Goal: Task Accomplishment & Management: Complete application form

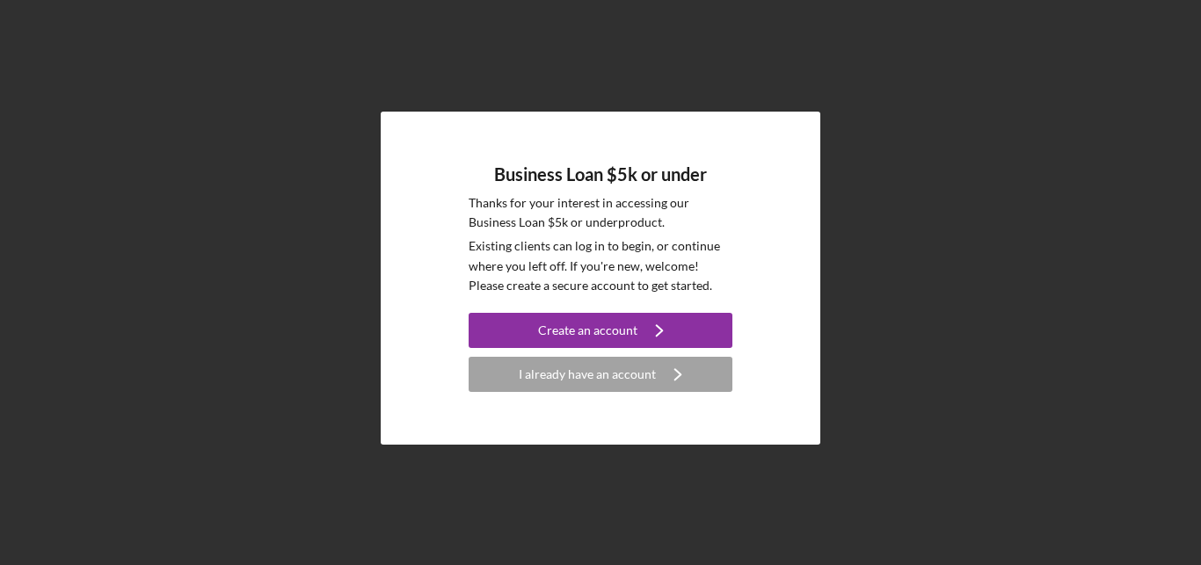
click at [516, 170] on h4 "Business Loan $5k or under" at bounding box center [600, 174] width 213 height 20
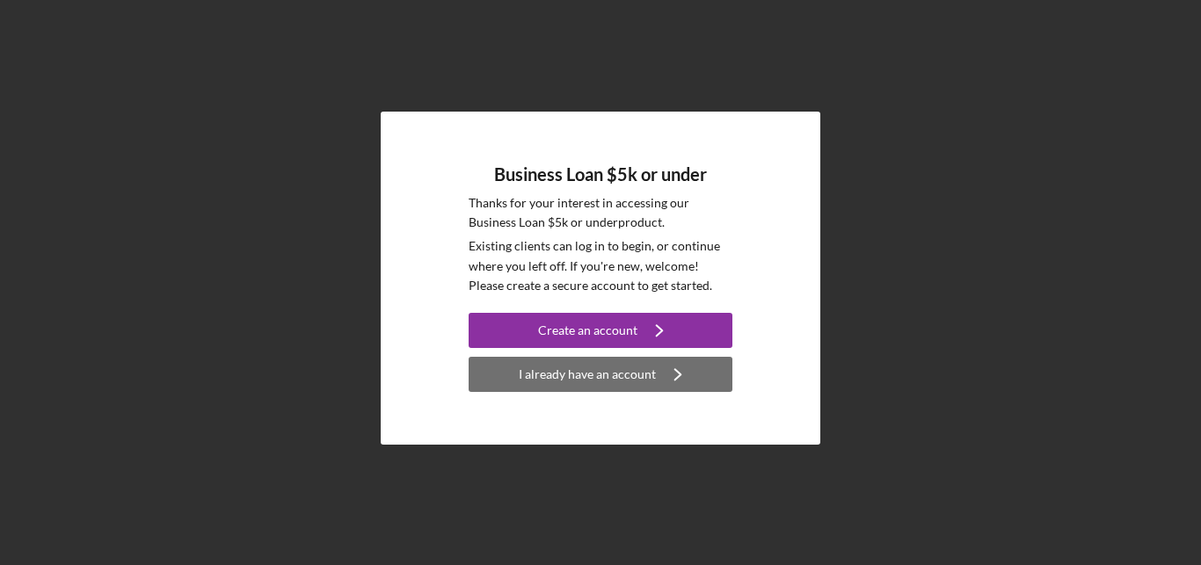
click at [628, 383] on div "I already have an account" at bounding box center [587, 374] width 137 height 35
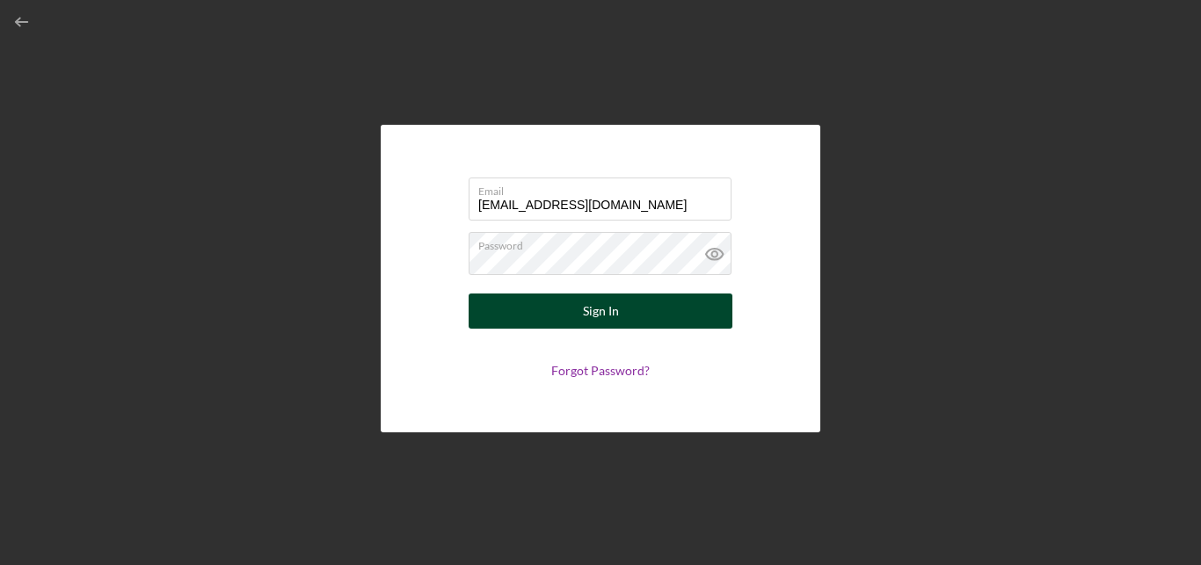
type input "[EMAIL_ADDRESS][DOMAIN_NAME]"
click at [611, 311] on div "Sign In" at bounding box center [601, 311] width 36 height 35
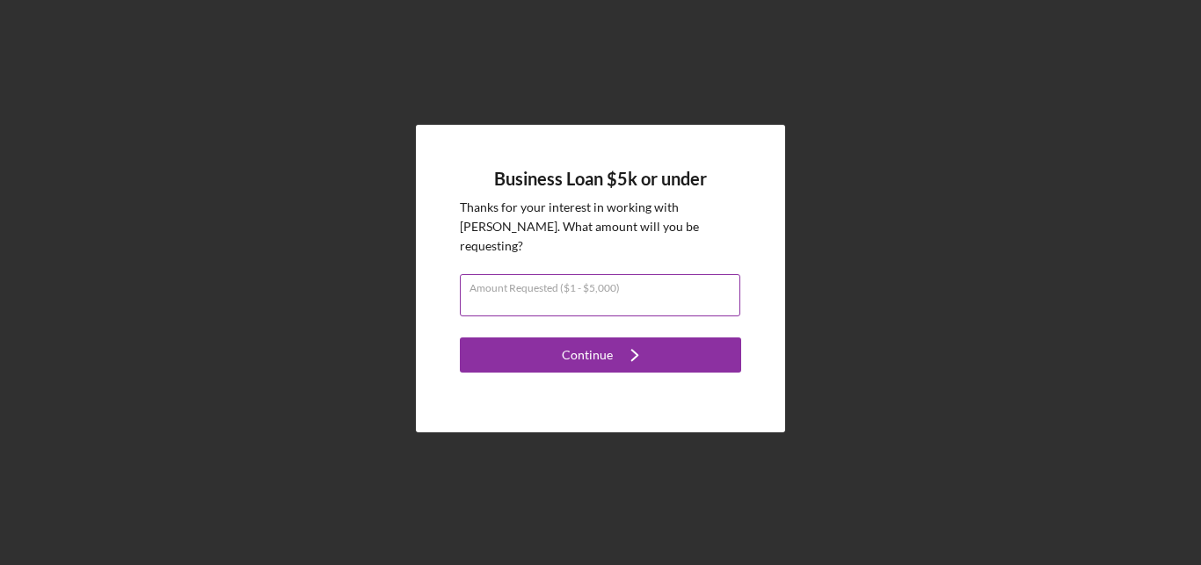
click at [553, 284] on input "Amount Requested ($1 - $5,000)" at bounding box center [600, 295] width 280 height 42
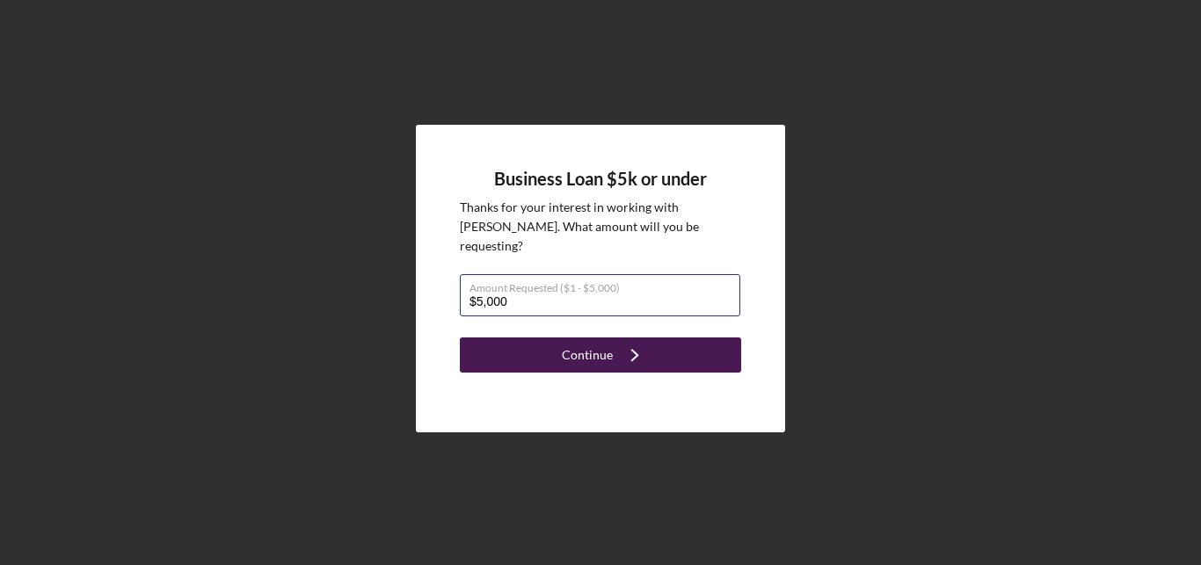
type input "$5,000"
click at [602, 338] on div "Continue" at bounding box center [587, 355] width 51 height 35
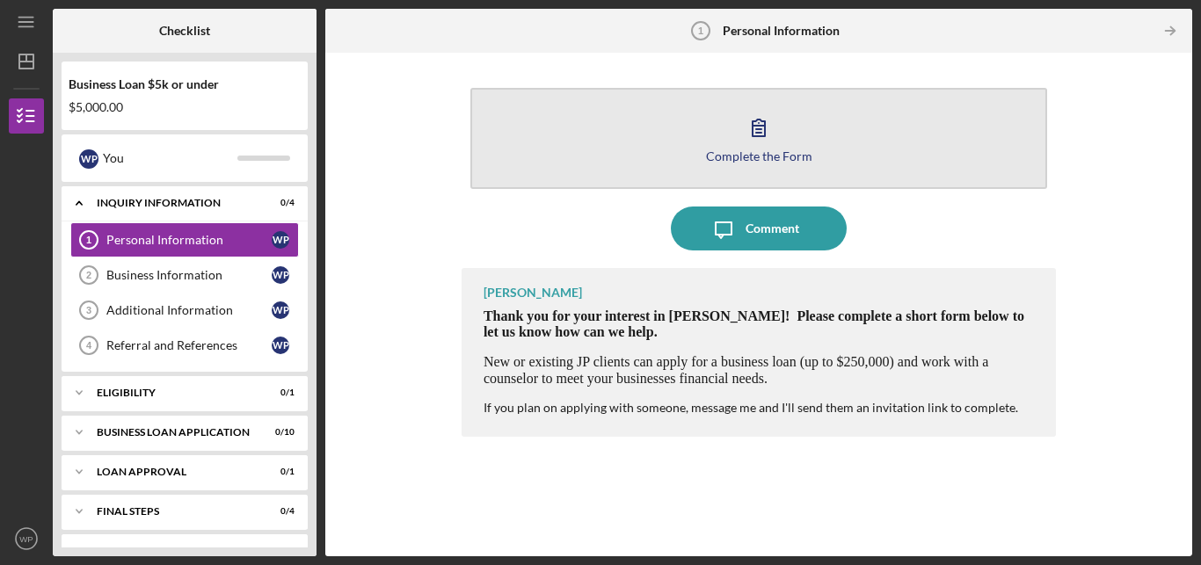
click at [748, 147] on icon "button" at bounding box center [759, 127] width 44 height 44
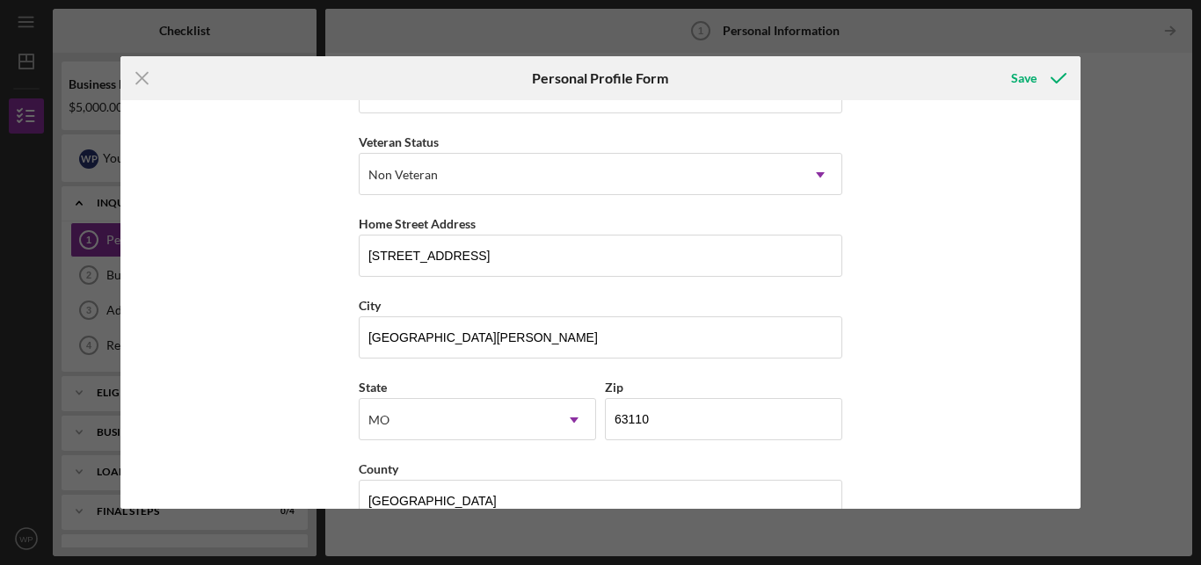
scroll to position [269, 0]
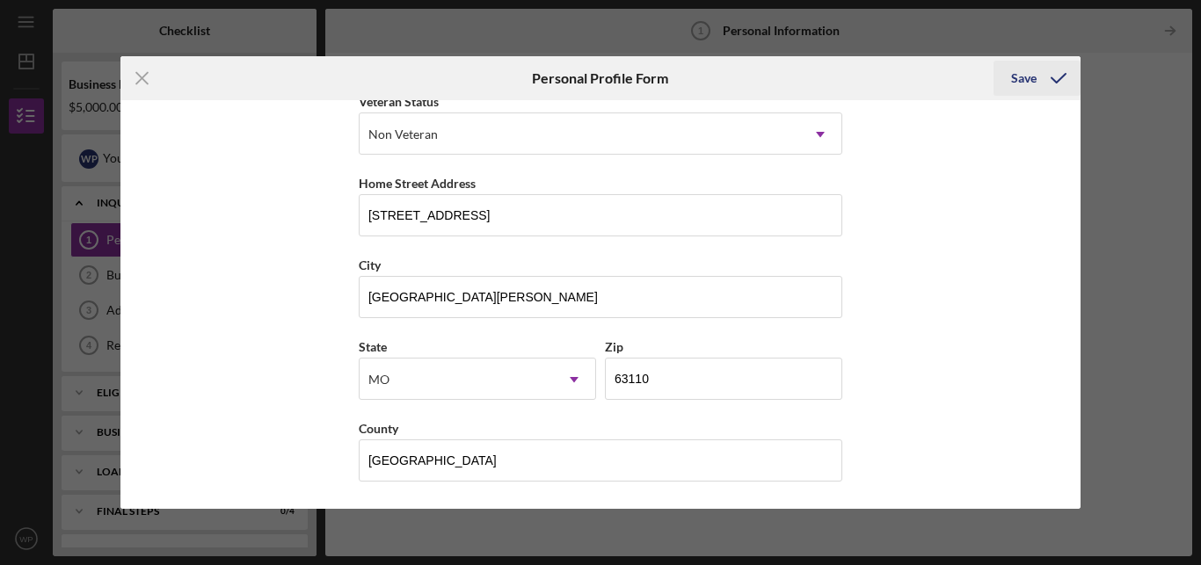
click at [1025, 78] on div "Save" at bounding box center [1023, 78] width 25 height 35
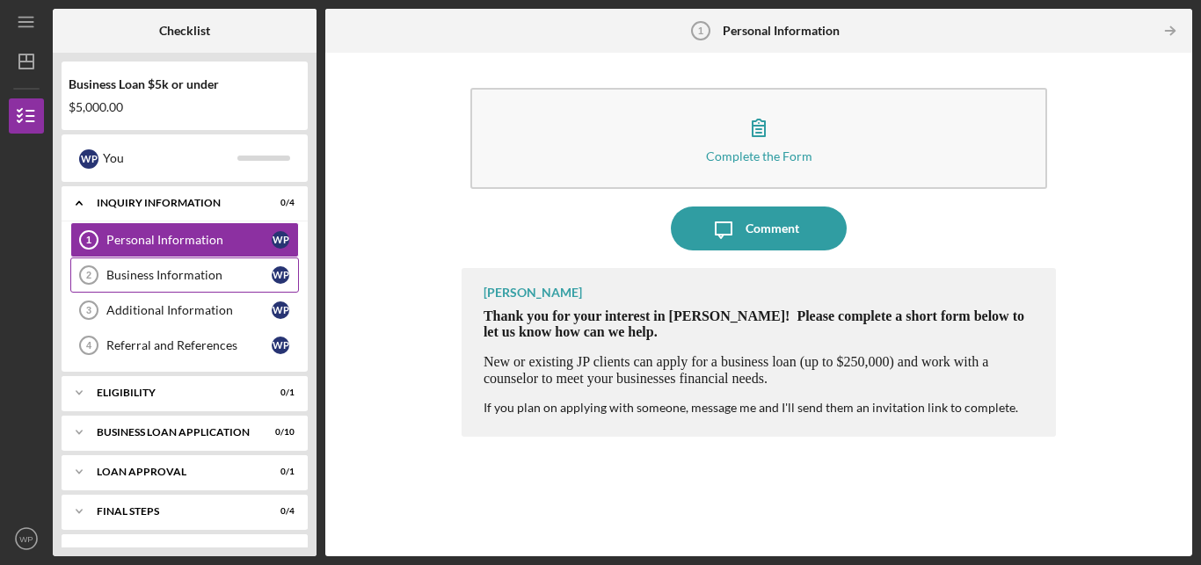
click at [191, 276] on div "Business Information" at bounding box center [188, 275] width 165 height 14
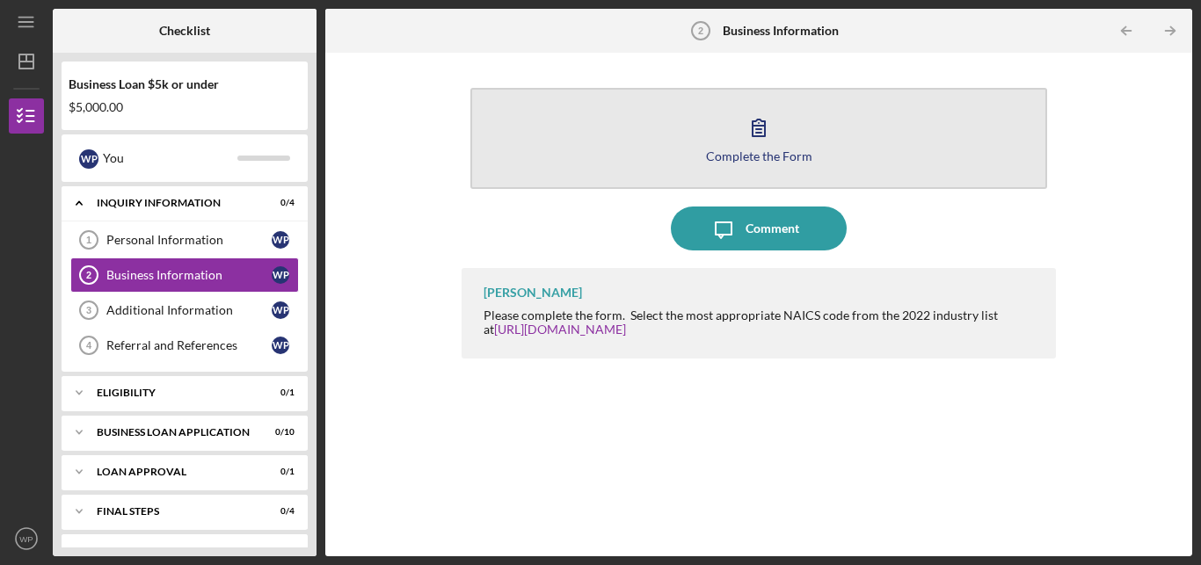
click at [754, 136] on icon "button" at bounding box center [758, 128] width 12 height 17
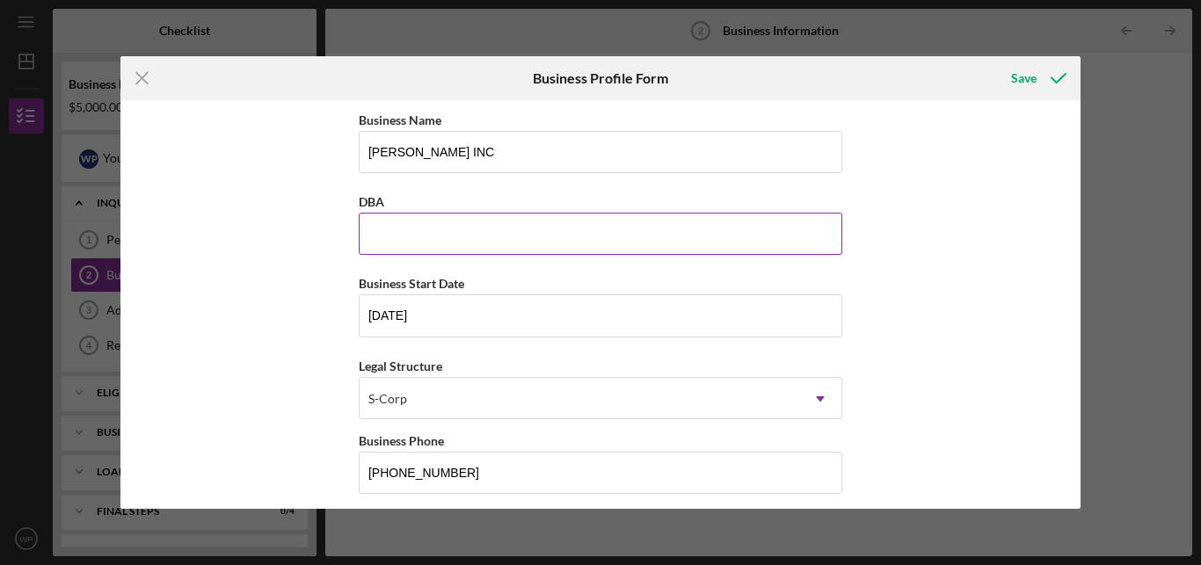
click at [660, 237] on input "DBA" at bounding box center [600, 234] width 483 height 42
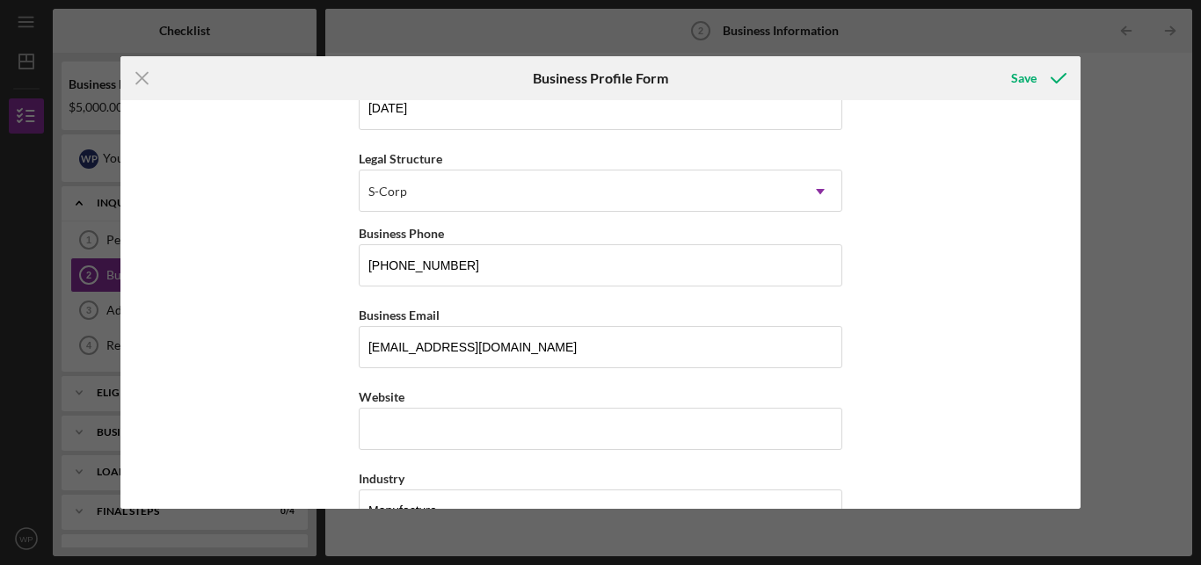
scroll to position [209, 0]
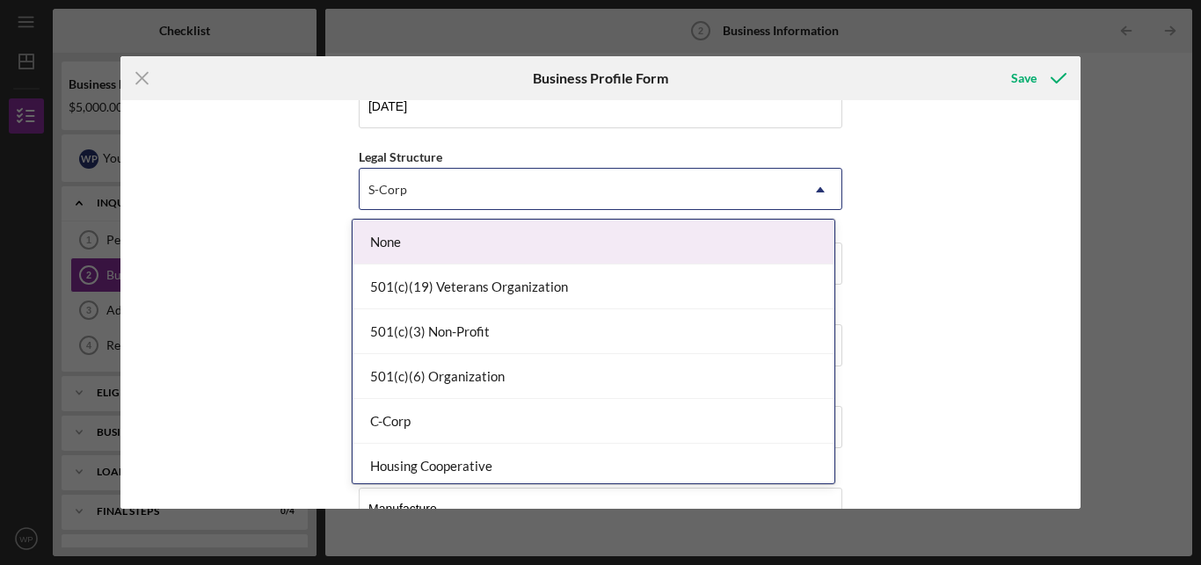
click at [810, 197] on icon "Icon/Dropdown Arrow" at bounding box center [820, 190] width 42 height 42
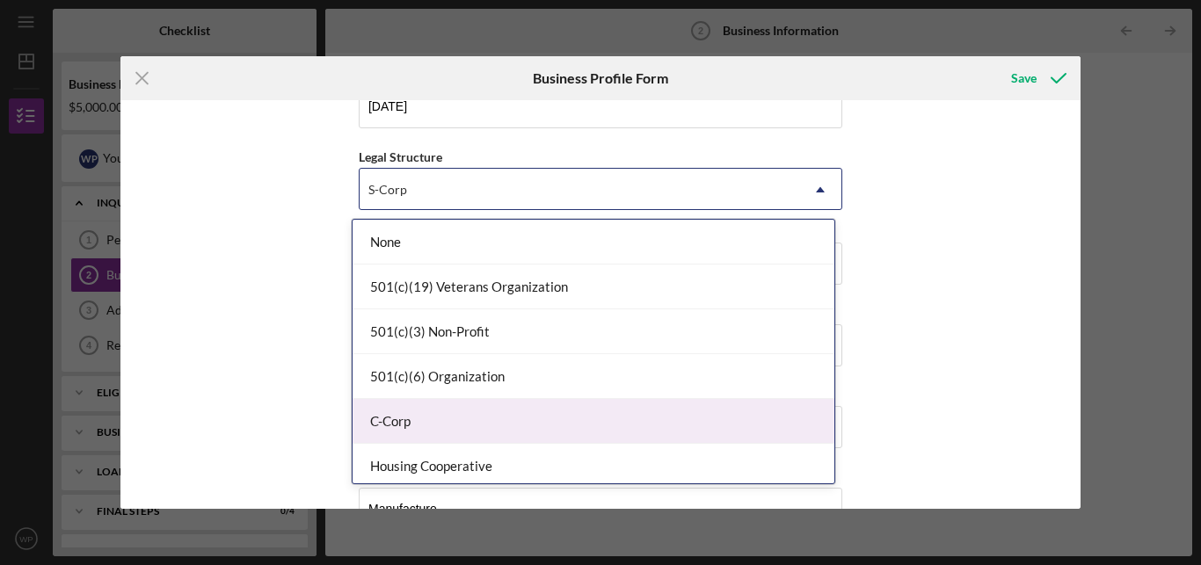
click at [765, 429] on div "C-Corp" at bounding box center [593, 421] width 482 height 45
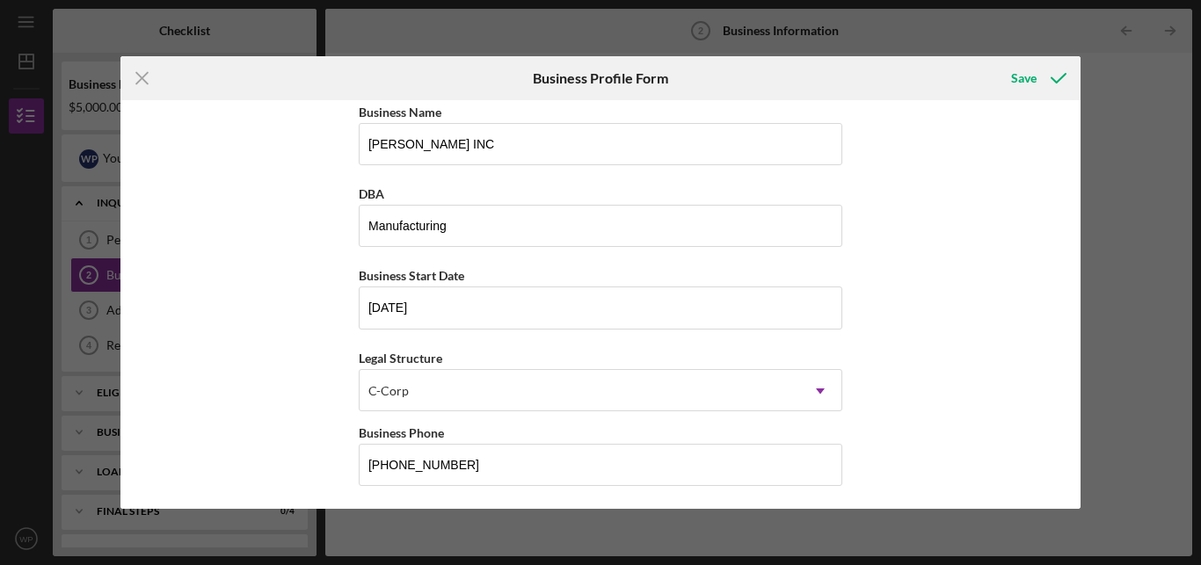
scroll to position [0, 0]
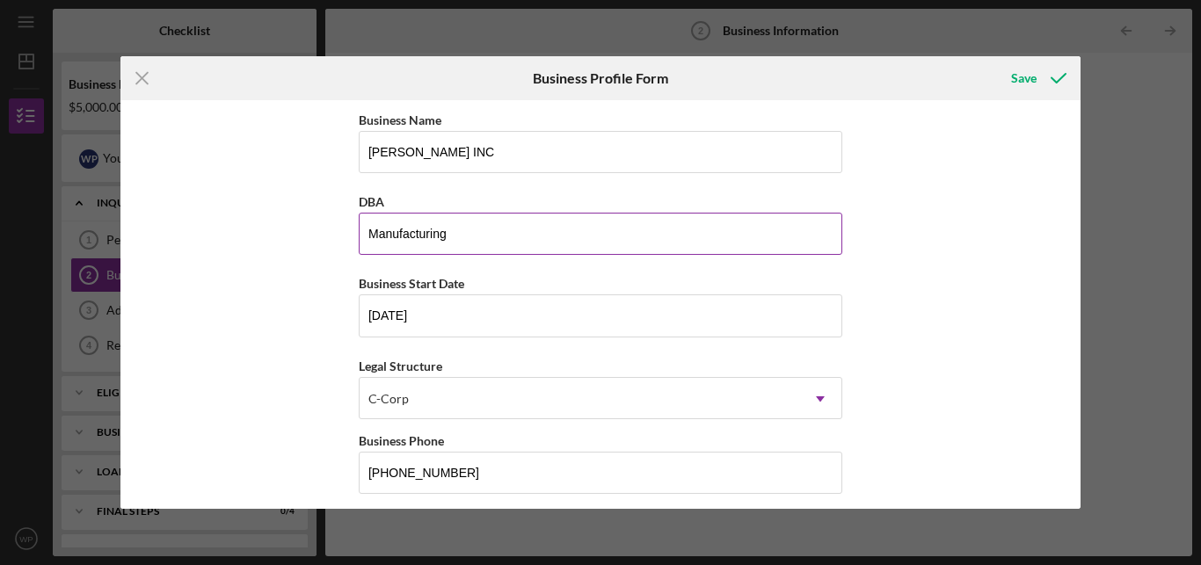
click at [490, 232] on input "Manufacturing" at bounding box center [600, 234] width 483 height 42
type input "M"
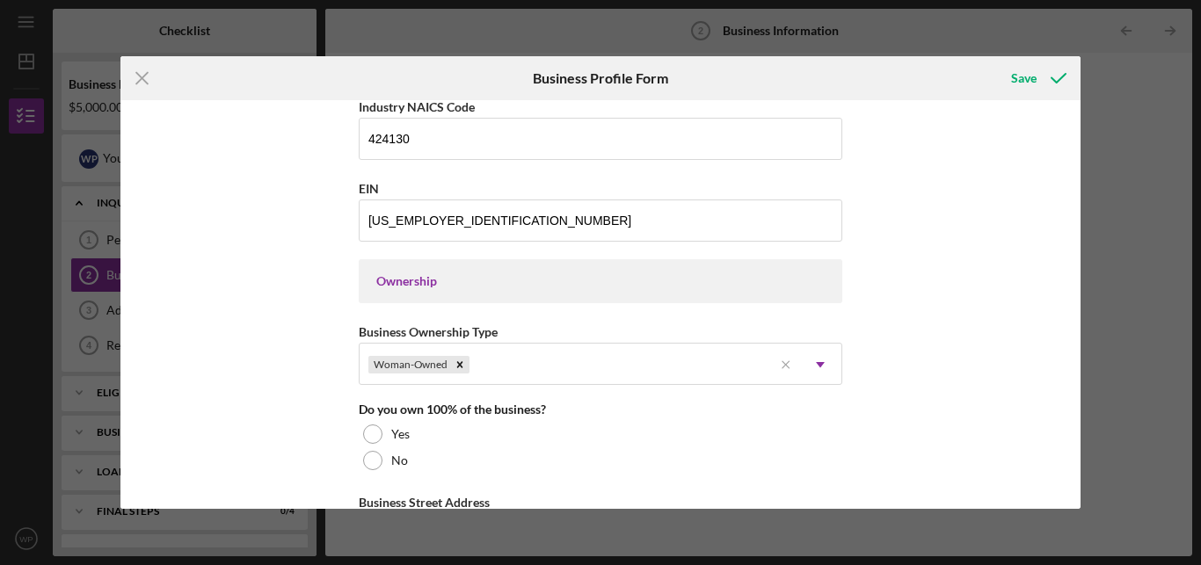
scroll to position [776, 0]
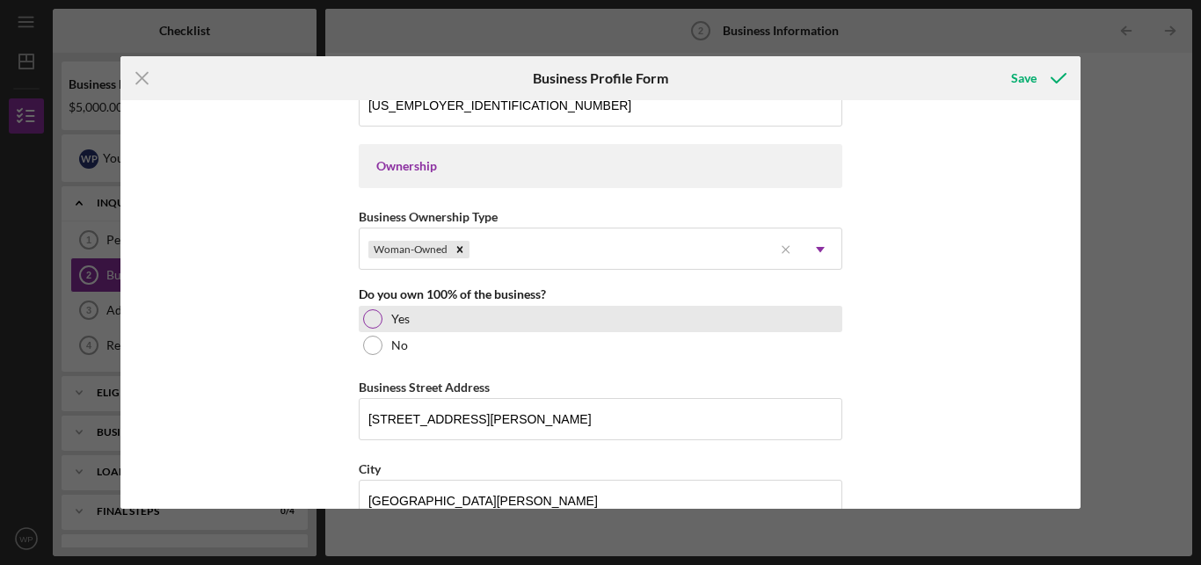
click at [367, 323] on div at bounding box center [372, 318] width 19 height 19
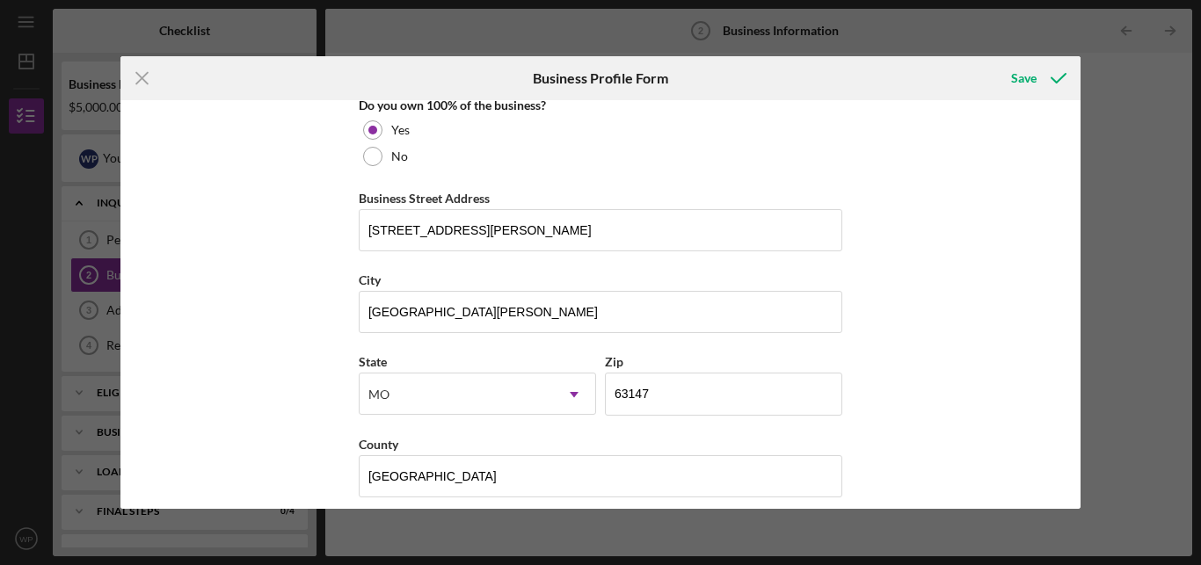
scroll to position [977, 0]
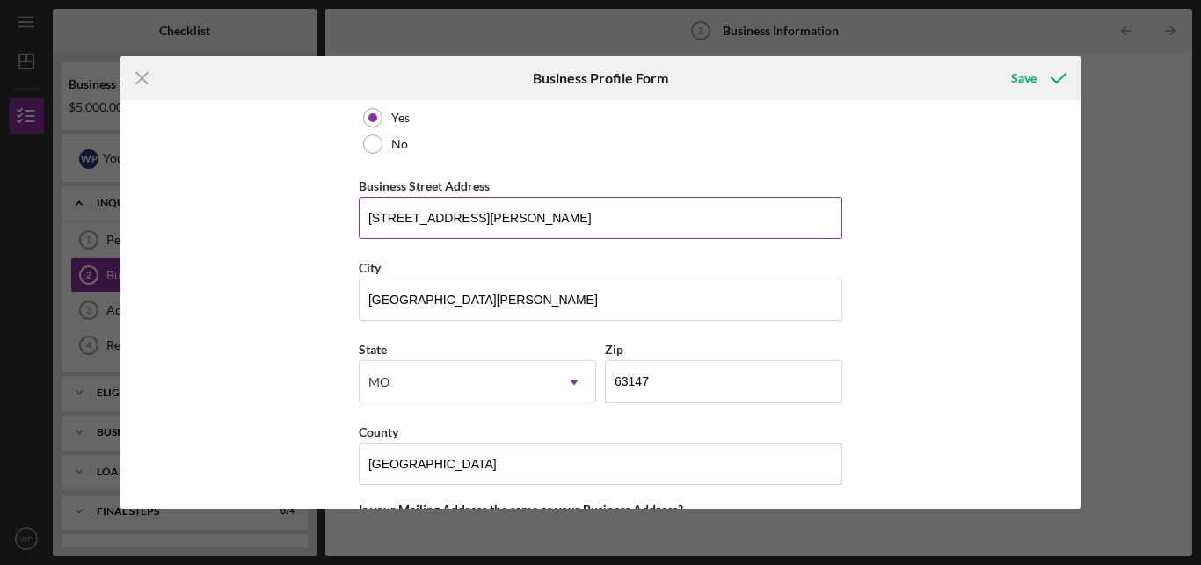
click at [498, 235] on input "[STREET_ADDRESS][PERSON_NAME]" at bounding box center [600, 218] width 483 height 42
type input "8"
type input "[STREET_ADDRESS]"
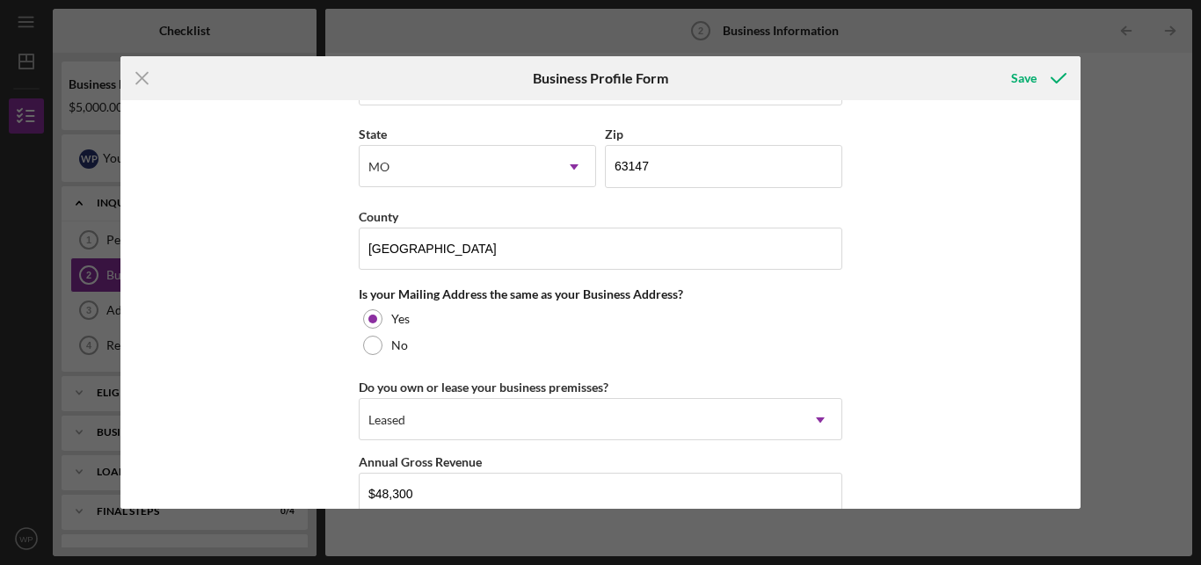
scroll to position [1202, 0]
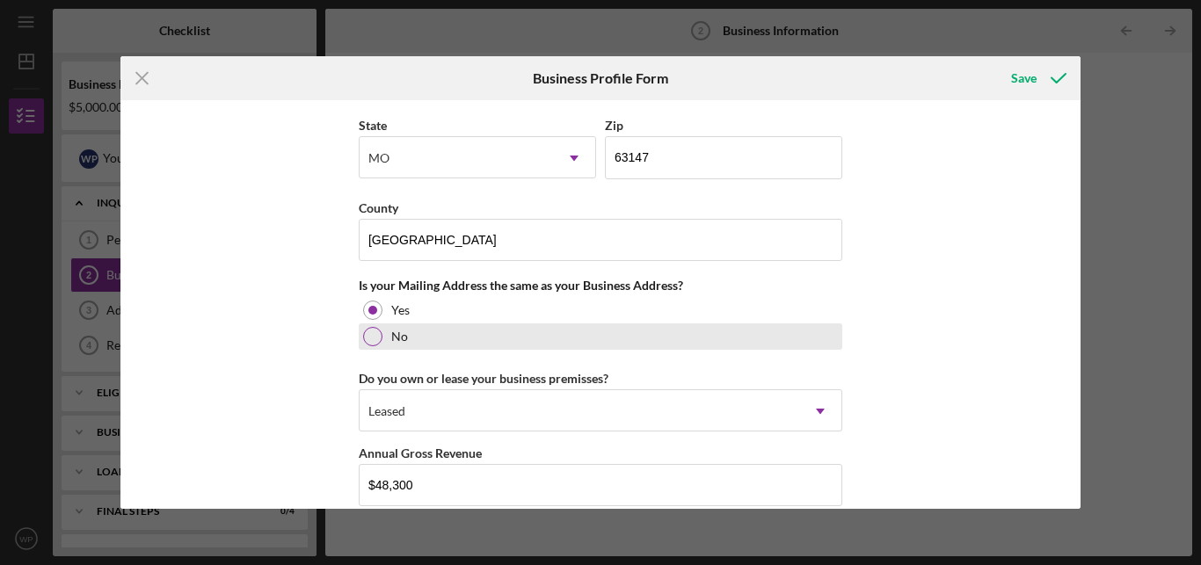
click at [363, 346] on div at bounding box center [372, 336] width 19 height 19
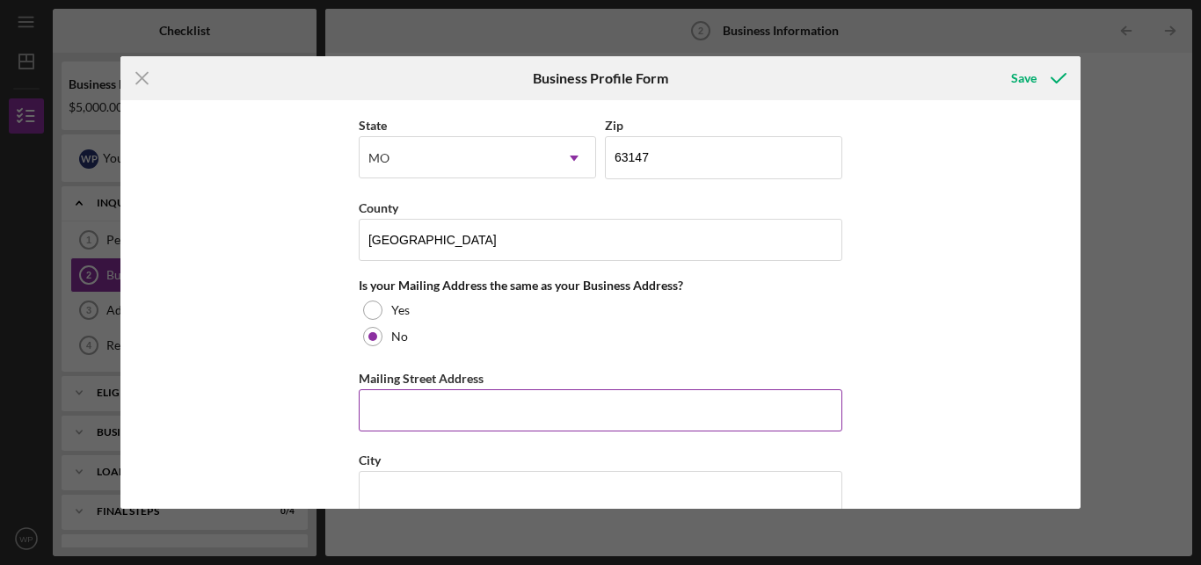
click at [400, 413] on input "Mailing Street Address" at bounding box center [600, 410] width 483 height 42
type input "P O Box 771201"
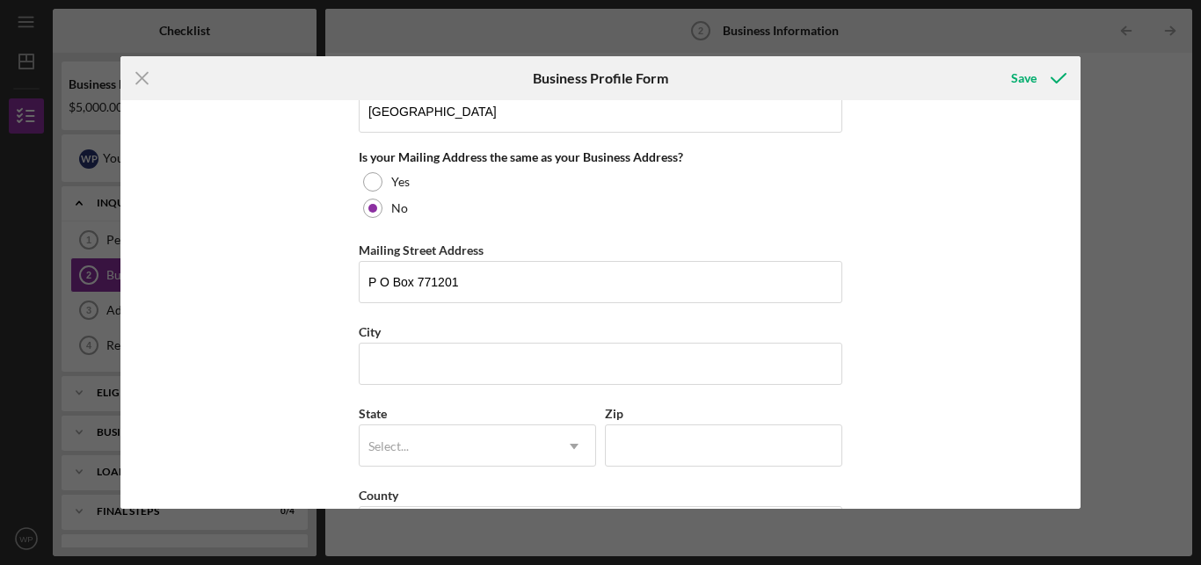
scroll to position [1336, 0]
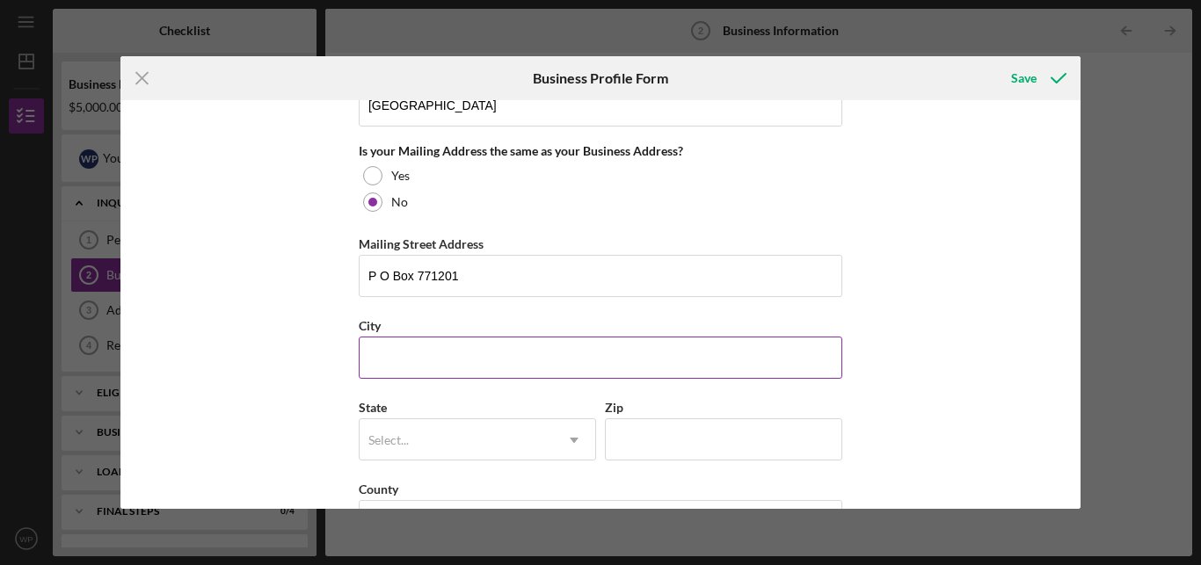
click at [519, 374] on input "City" at bounding box center [600, 358] width 483 height 42
type input "St."
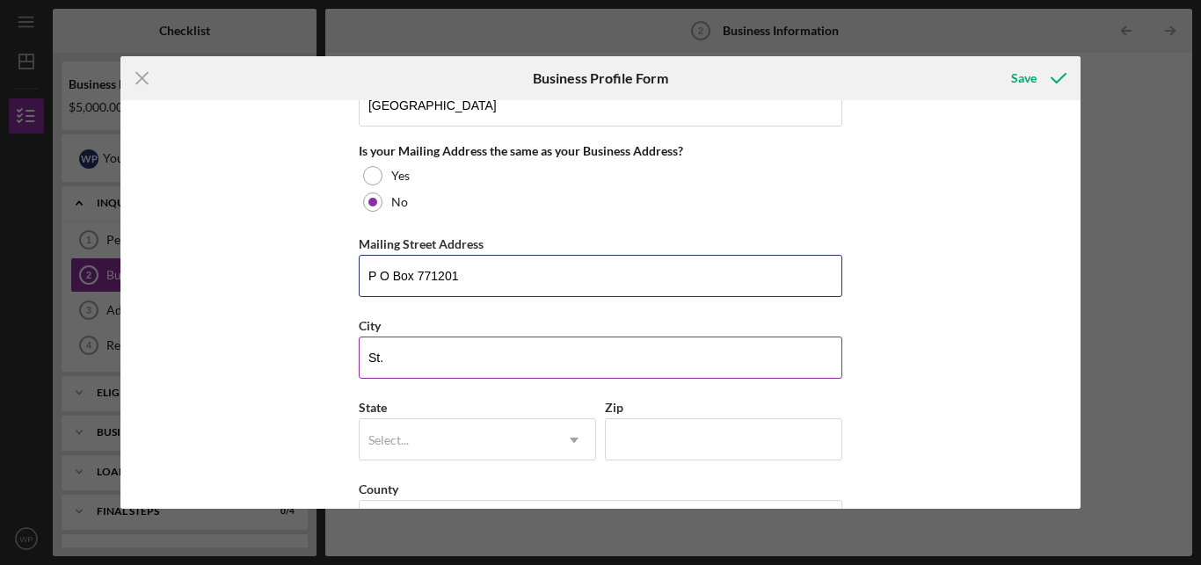
type input "P. O. Box 771201"
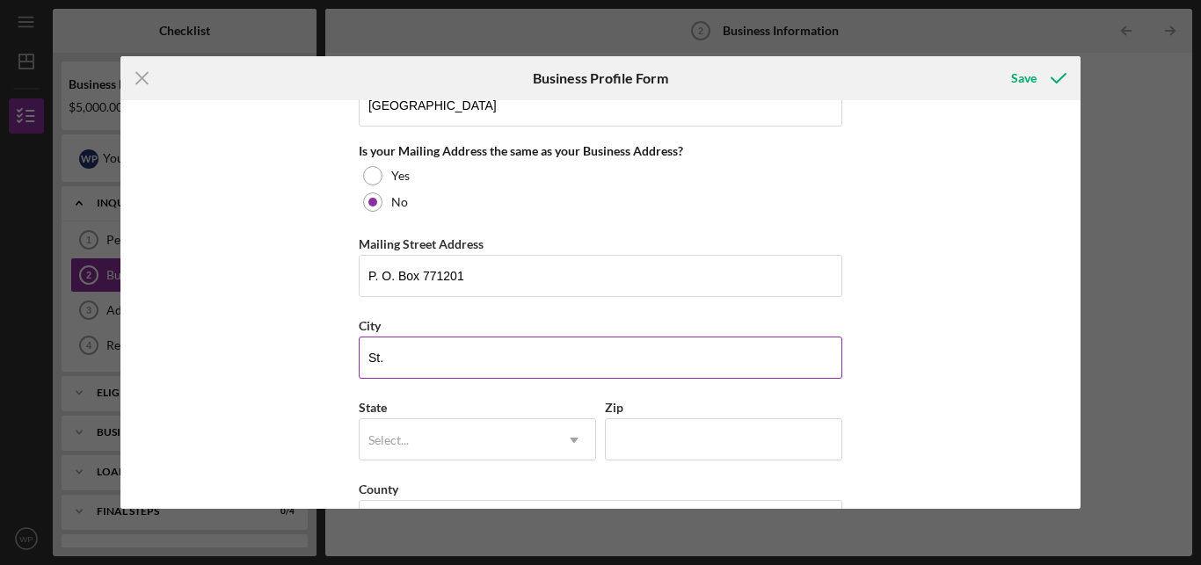
type input "[GEOGRAPHIC_DATA][PERSON_NAME]"
type input "63177"
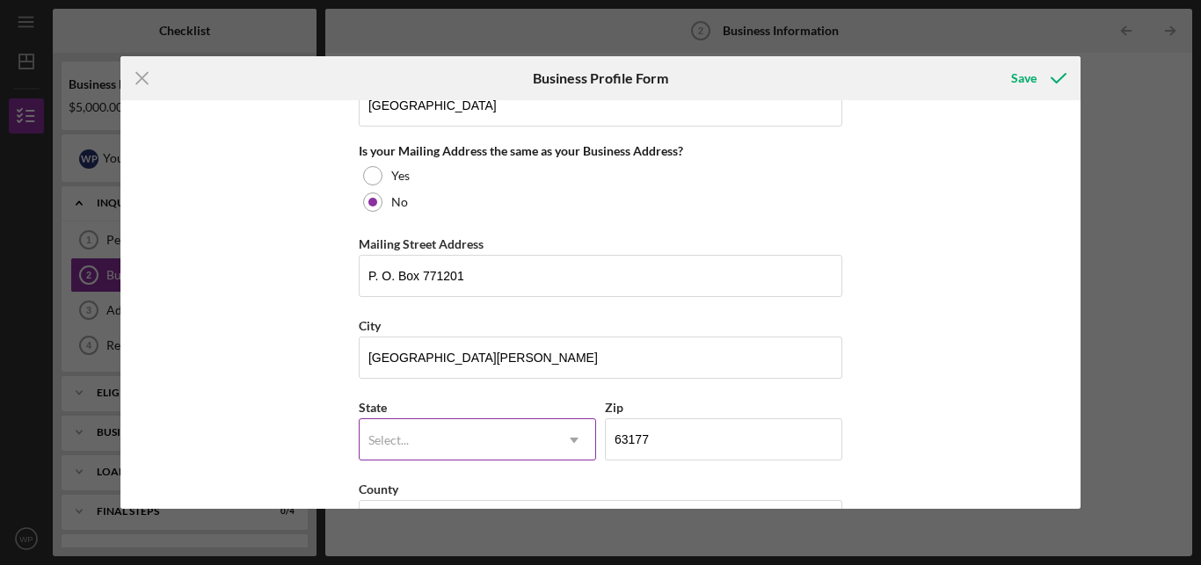
click at [571, 457] on icon "Icon/Dropdown Arrow" at bounding box center [574, 440] width 42 height 42
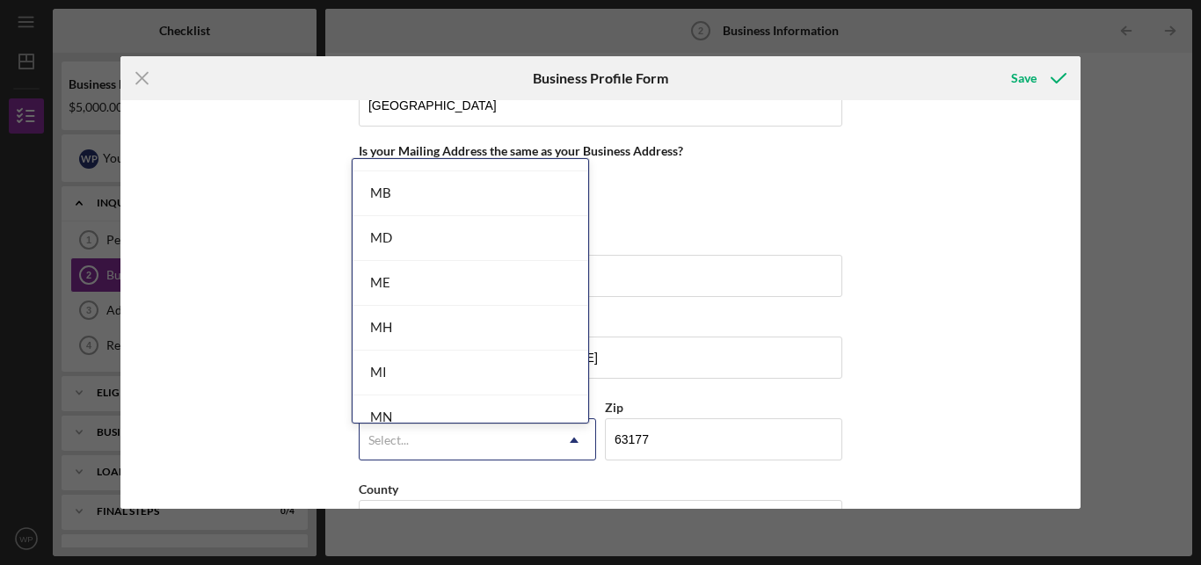
scroll to position [1351, 0]
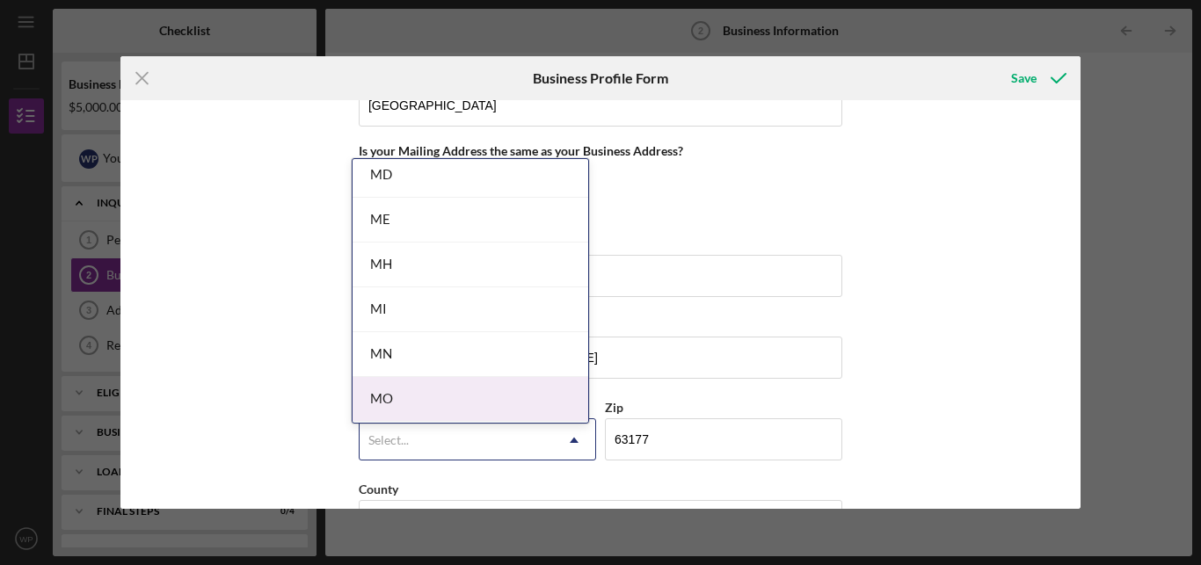
click at [486, 405] on div "MO" at bounding box center [470, 399] width 236 height 45
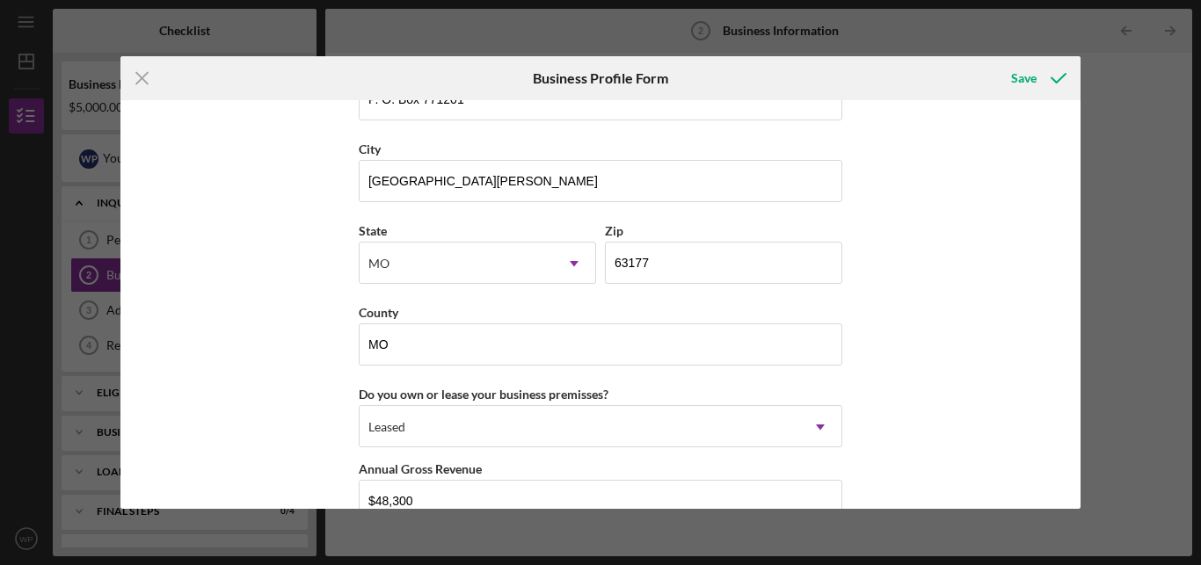
scroll to position [1515, 0]
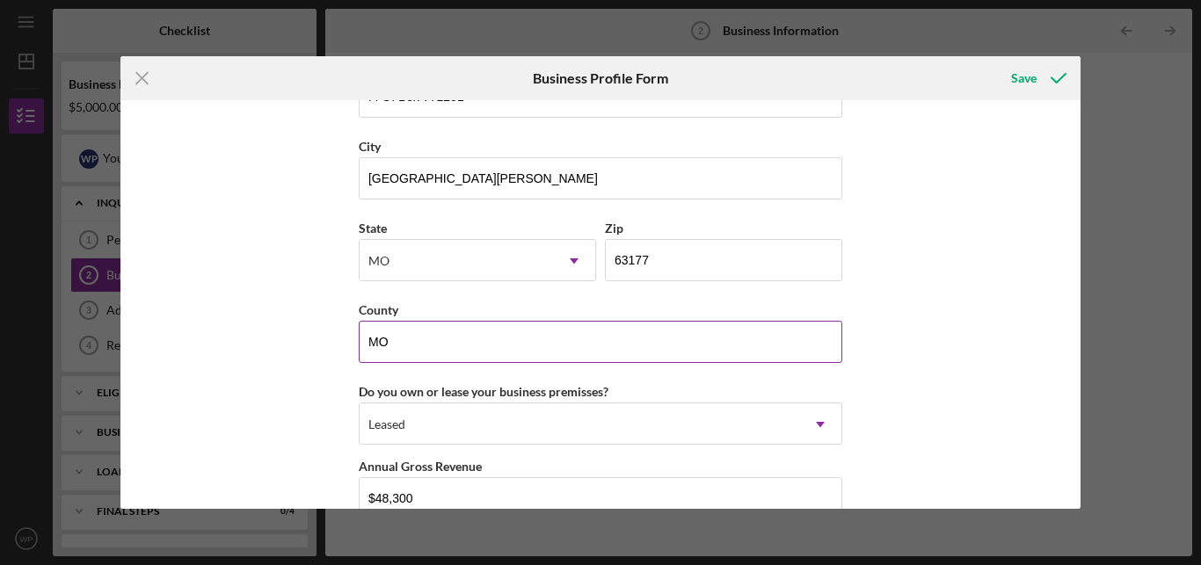
click at [419, 351] on input "MO" at bounding box center [600, 342] width 483 height 42
type input "M"
type input "[GEOGRAPHIC_DATA]"
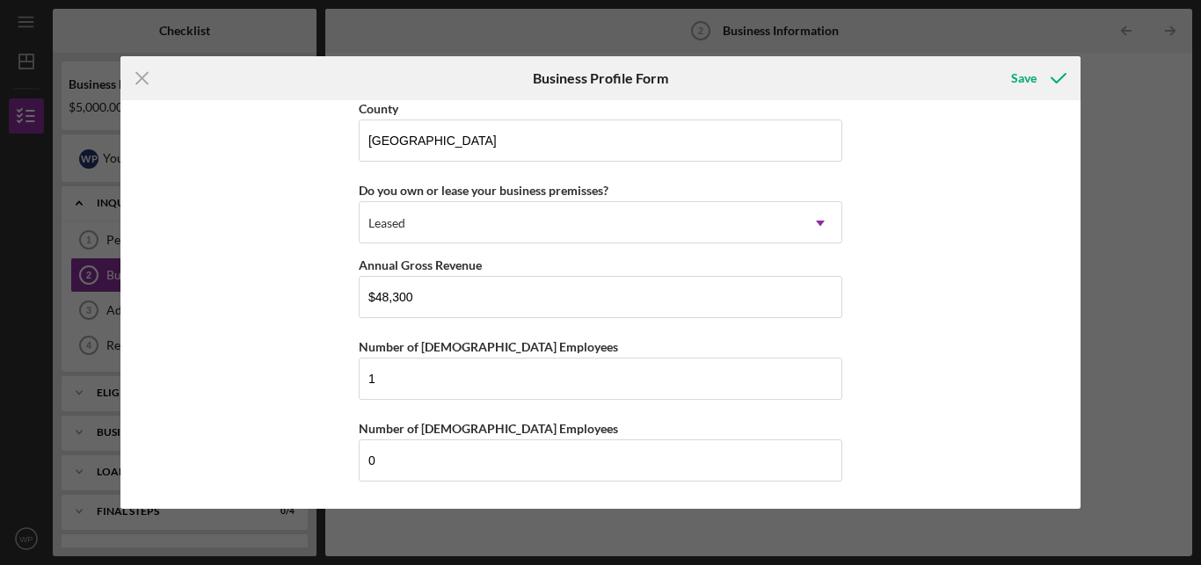
scroll to position [1732, 0]
click at [1022, 82] on div "Save" at bounding box center [1023, 78] width 25 height 35
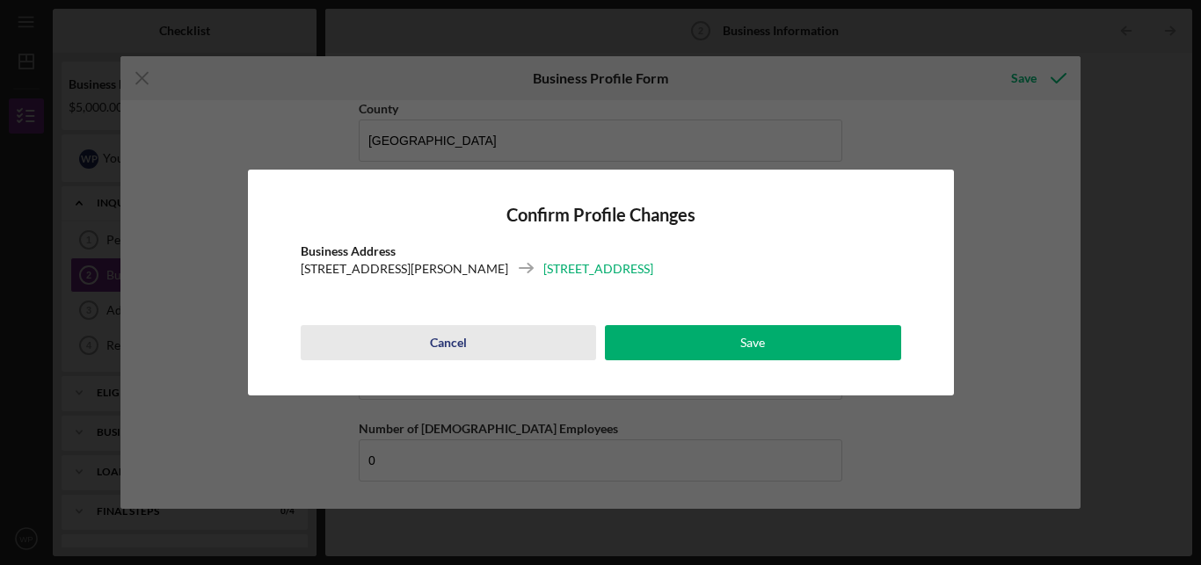
click at [466, 340] on div "Cancel" at bounding box center [448, 342] width 37 height 35
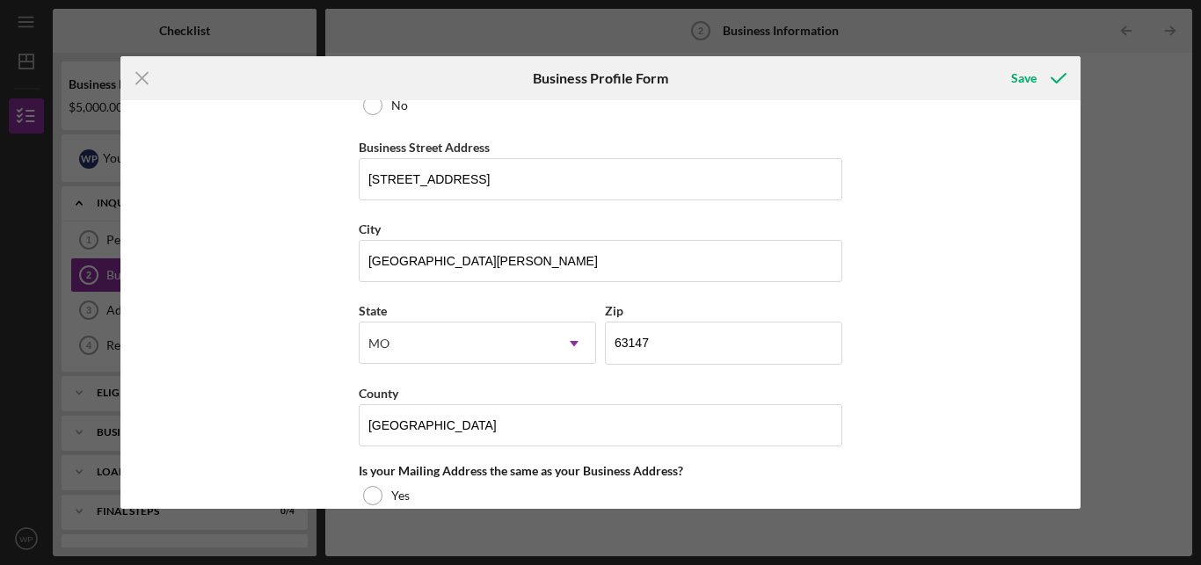
scroll to position [1015, 0]
click at [567, 183] on input "[STREET_ADDRESS]" at bounding box center [600, 180] width 483 height 42
type input "[STREET_ADDRESS]"
click at [1023, 81] on div "Save" at bounding box center [1023, 78] width 25 height 35
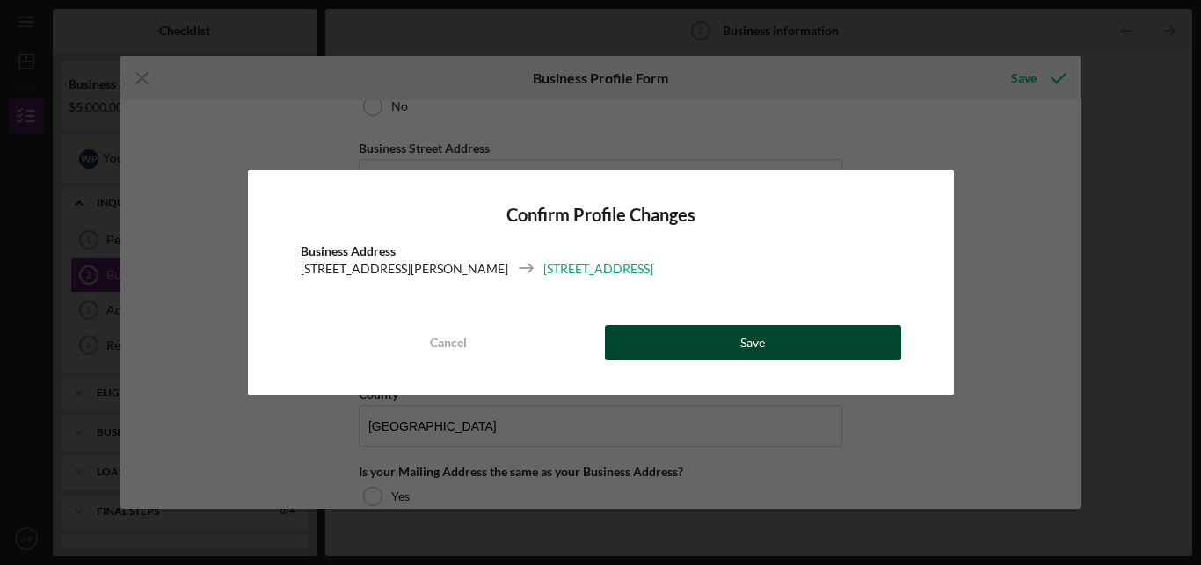
click at [744, 344] on div "Save" at bounding box center [752, 342] width 25 height 35
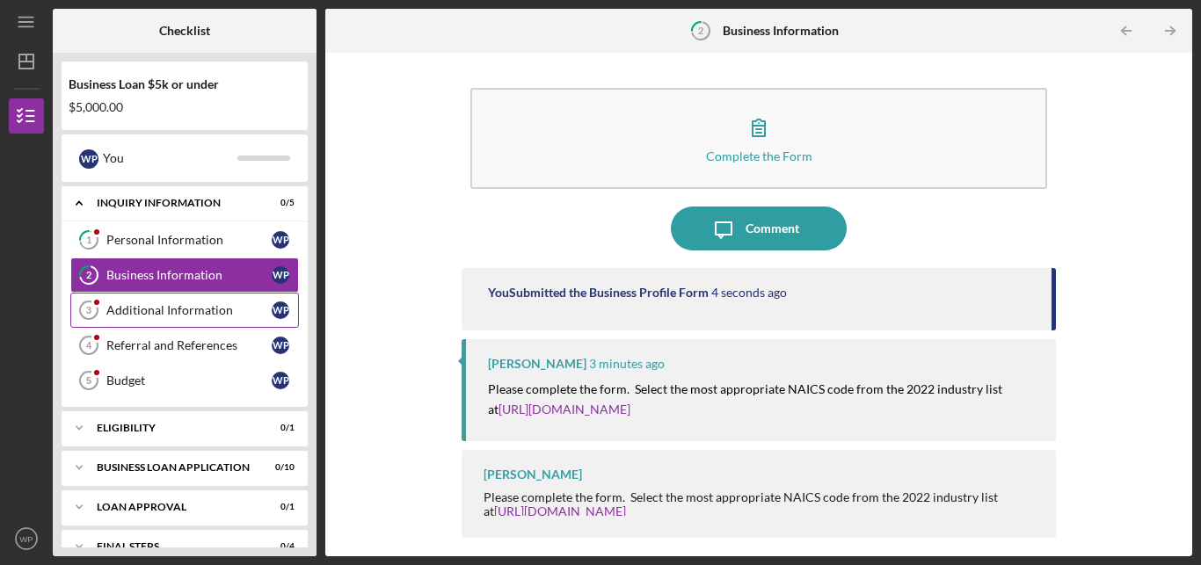
click at [170, 302] on link "Additional Information 3 Additional Information W P" at bounding box center [184, 310] width 229 height 35
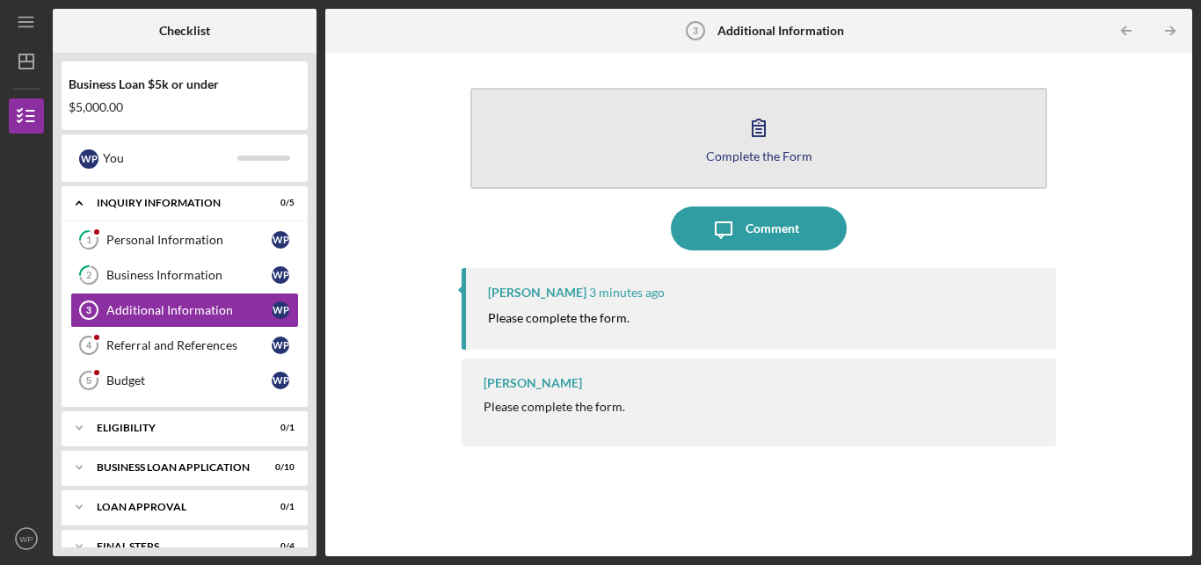
click at [757, 128] on icon "button" at bounding box center [759, 127] width 44 height 44
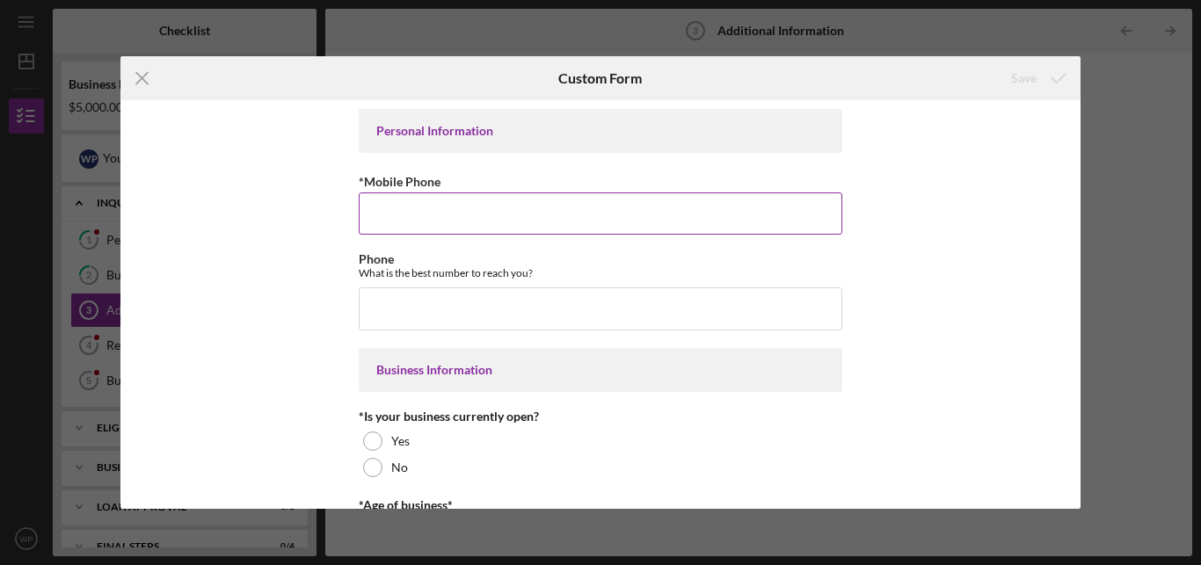
click at [563, 216] on input "*Mobile Phone" at bounding box center [600, 213] width 483 height 42
type input "[PHONE_NUMBER]"
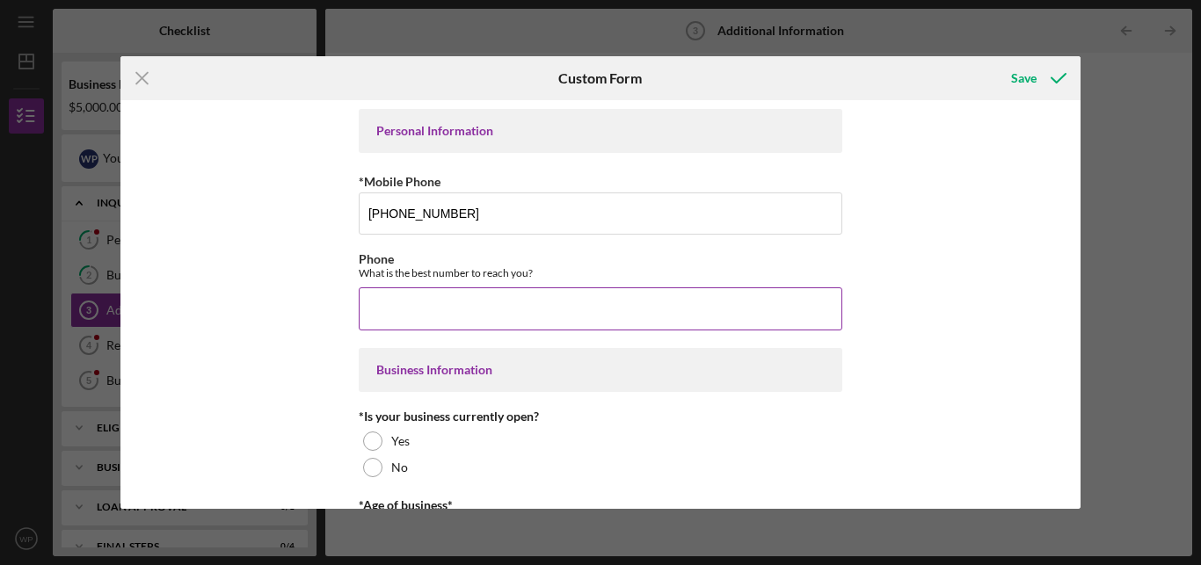
click at [570, 295] on input "Phone" at bounding box center [600, 308] width 483 height 42
type input "[PHONE_NUMBER]"
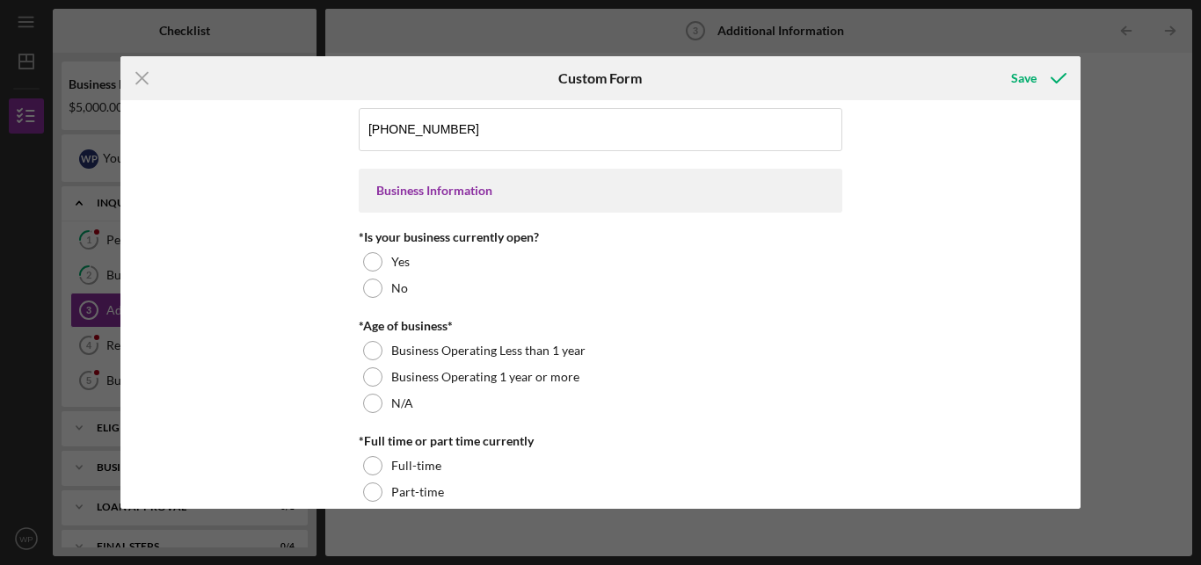
scroll to position [224, 0]
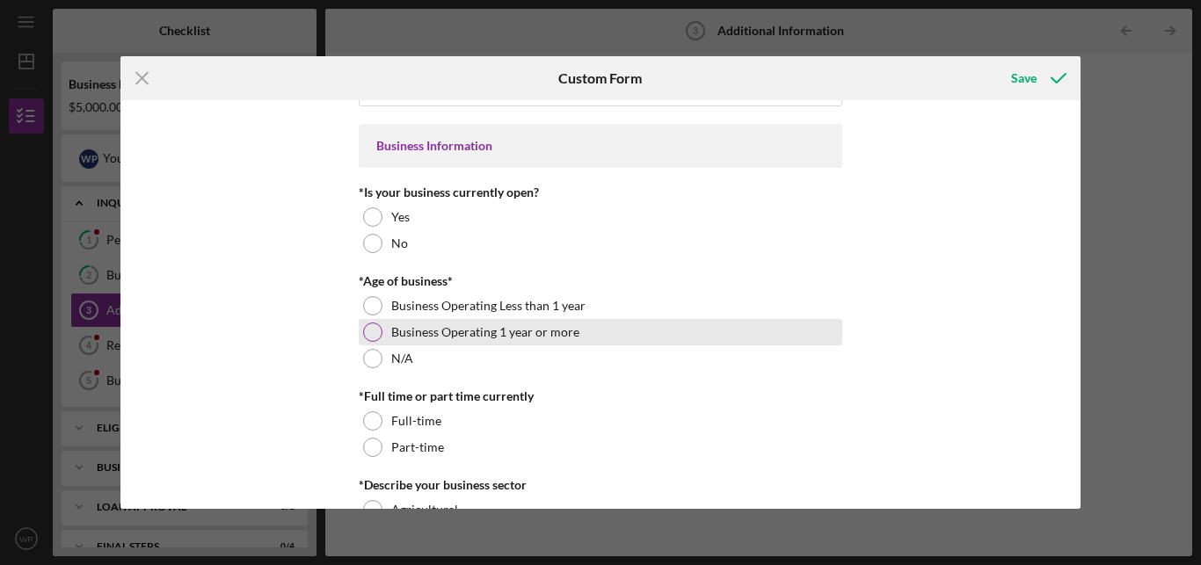
click at [372, 338] on div at bounding box center [372, 332] width 19 height 19
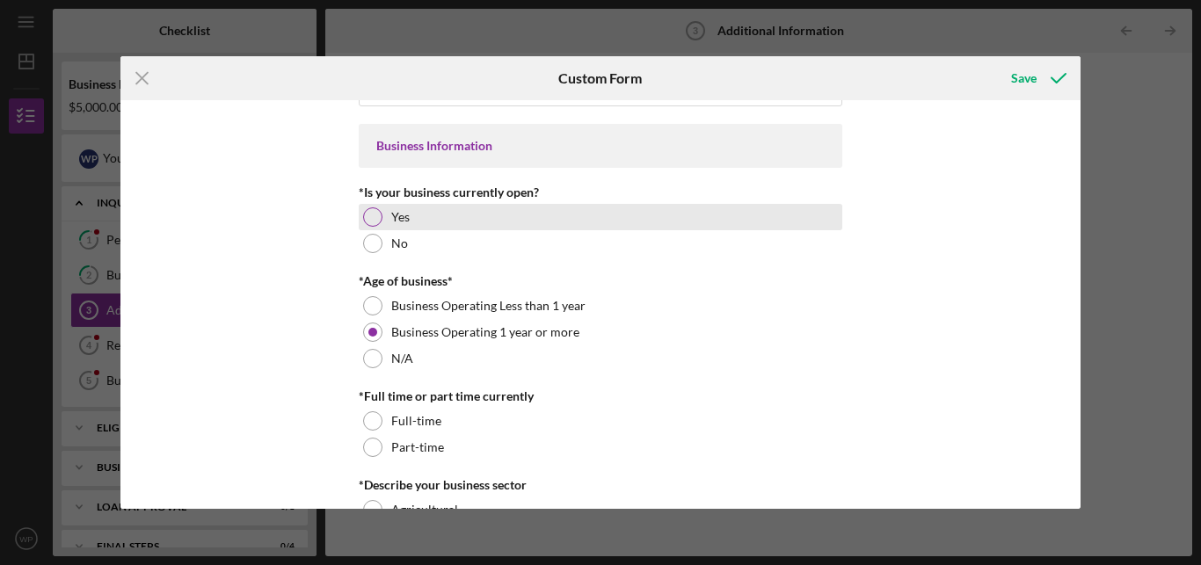
click at [366, 221] on div at bounding box center [372, 216] width 19 height 19
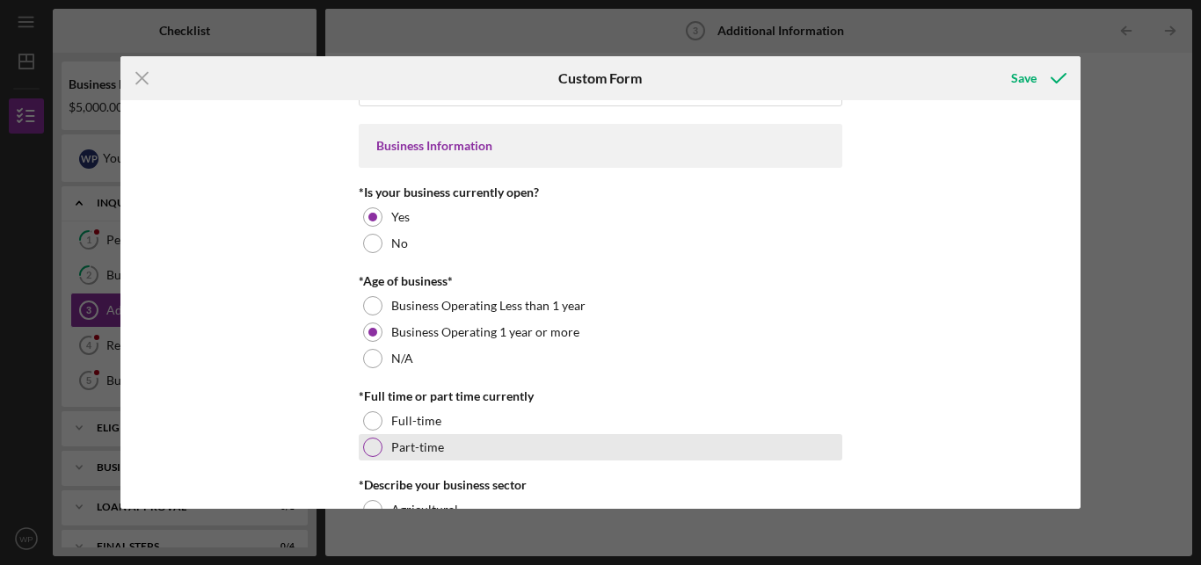
click at [401, 446] on label "Part-time" at bounding box center [417, 447] width 53 height 14
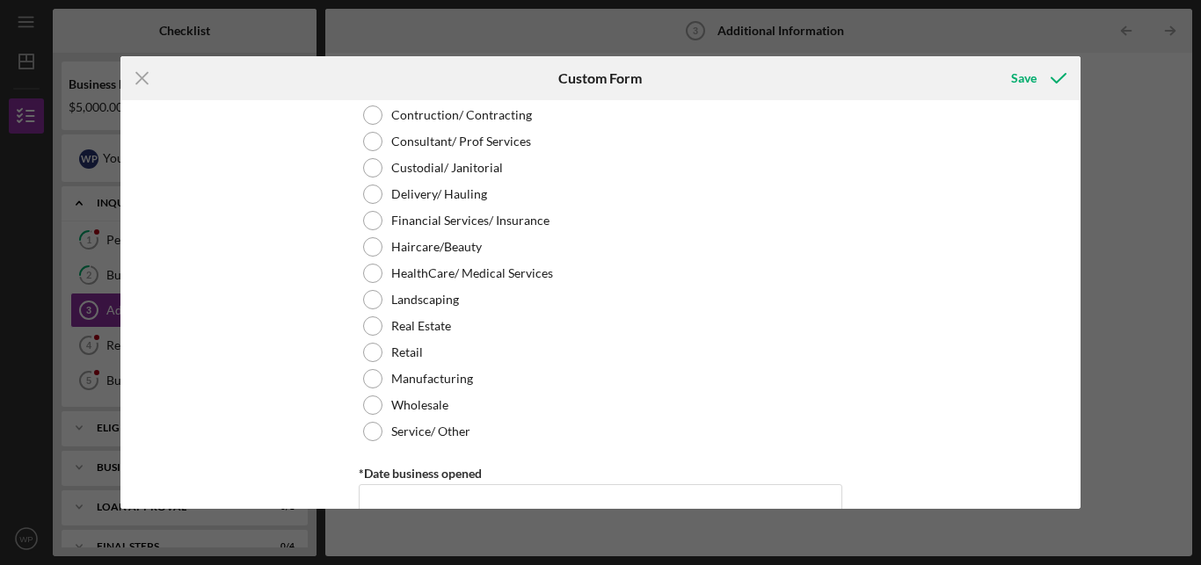
scroll to position [837, 0]
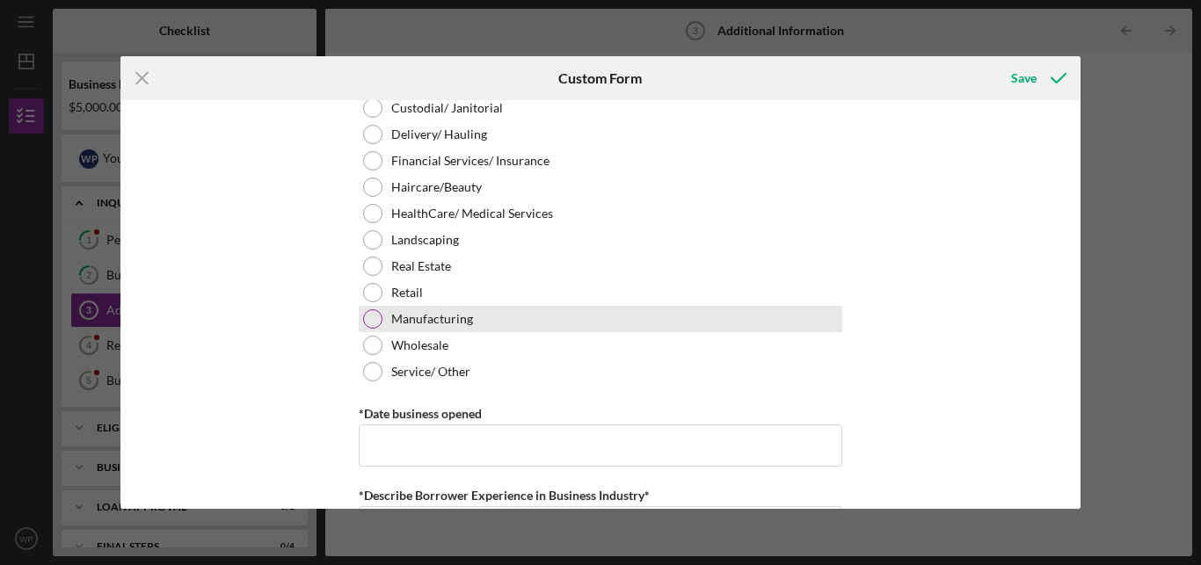
click at [430, 324] on label "Manufacturing" at bounding box center [432, 319] width 82 height 14
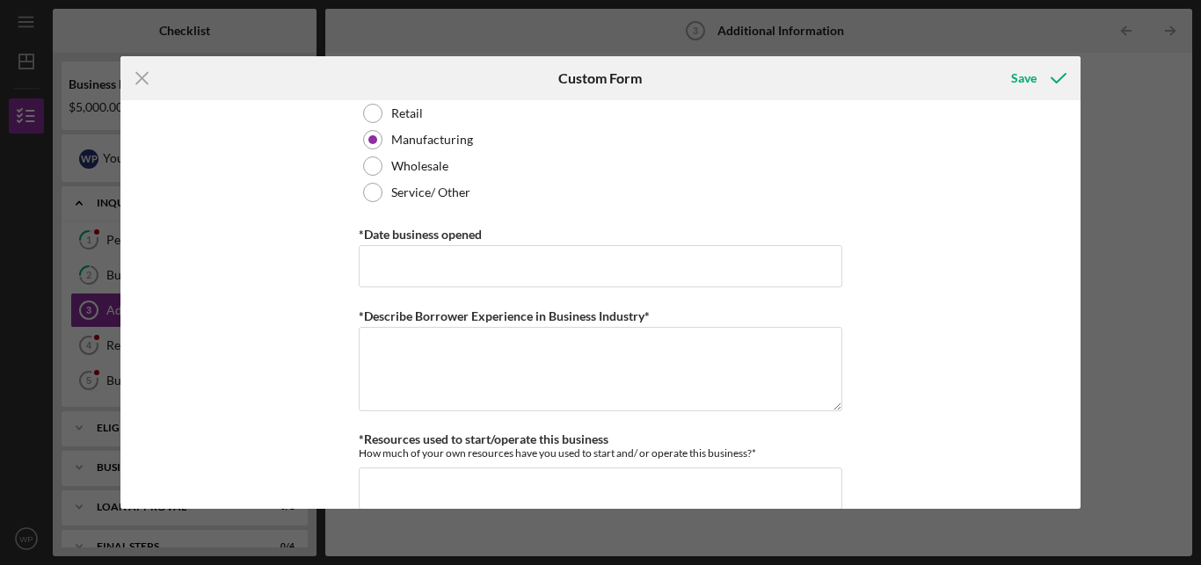
scroll to position [1061, 0]
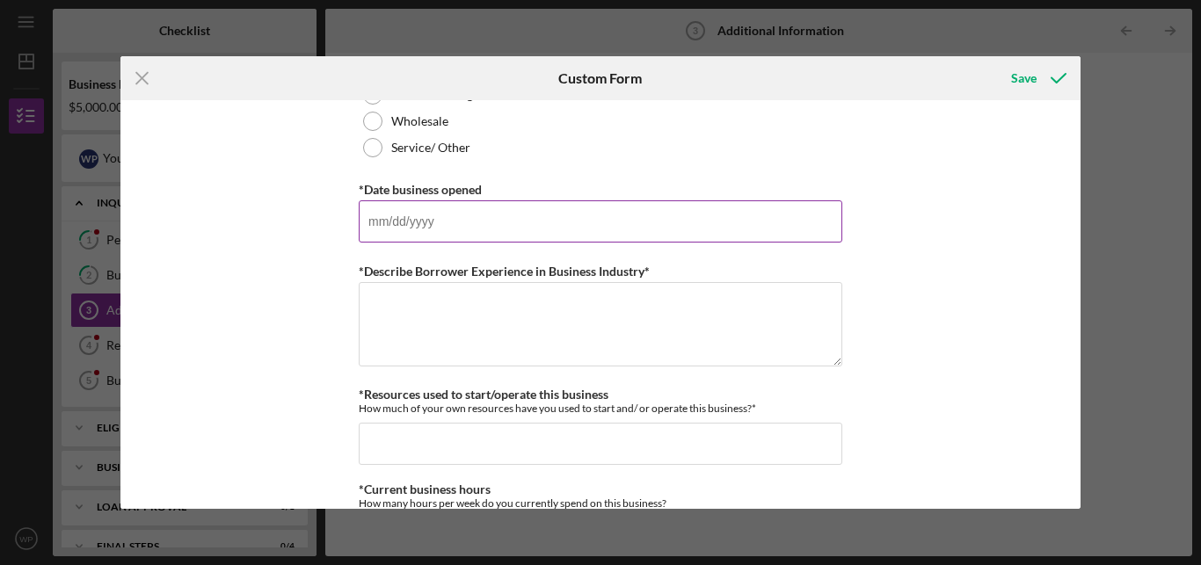
click at [694, 225] on input "*Date business opened" at bounding box center [600, 221] width 483 height 42
type input "[DATE]"
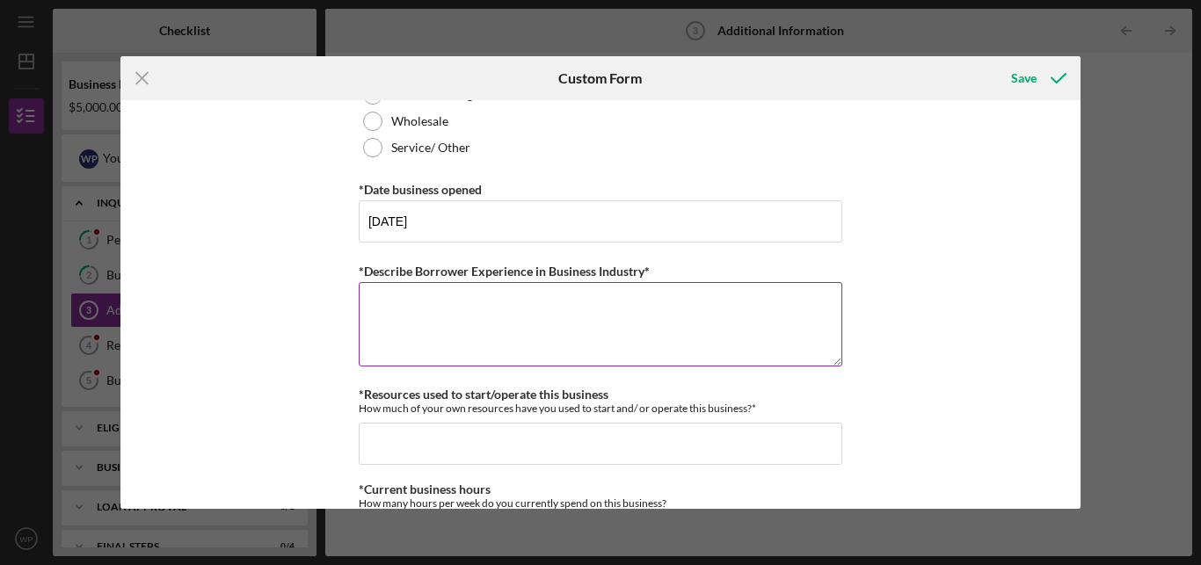
click at [691, 309] on textarea "*Describe Borrower Experience in Business Industry*" at bounding box center [600, 324] width 483 height 84
click at [388, 312] on textarea "Make products that will make life easier." at bounding box center [600, 324] width 483 height 84
type textarea "Making products that will make life easier."
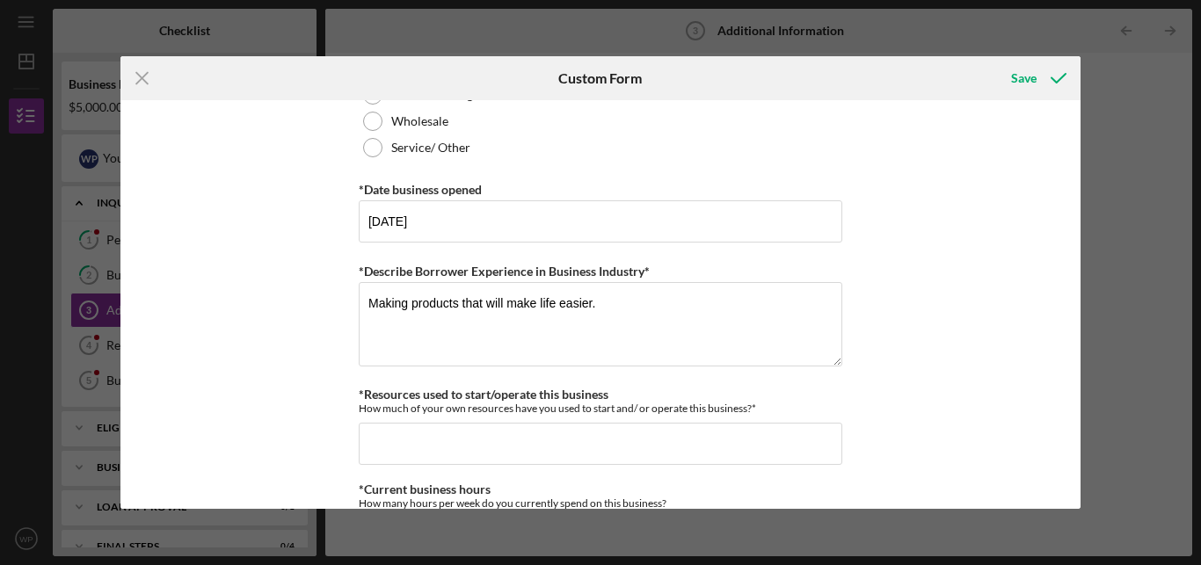
click at [1074, 510] on div "Icon/Menu Close Custom Form Save Personal Information *Mobile Phone [PHONE_NUMB…" at bounding box center [600, 282] width 1201 height 565
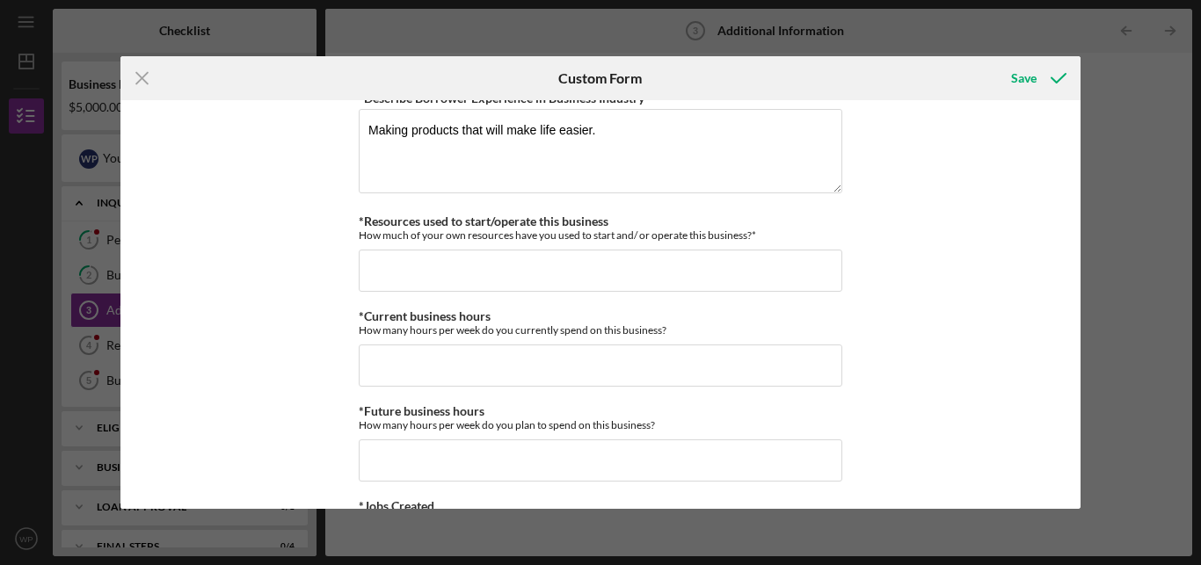
scroll to position [1240, 0]
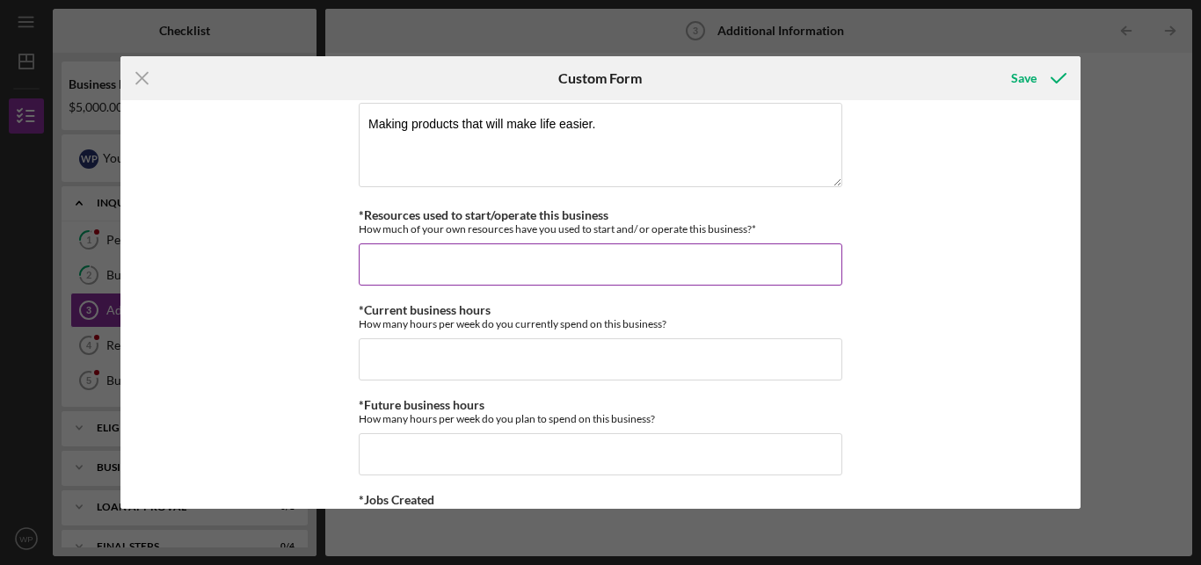
click at [631, 249] on input "*Resources used to start/operate this business" at bounding box center [600, 264] width 483 height 42
type input "$8"
type input "$6,000"
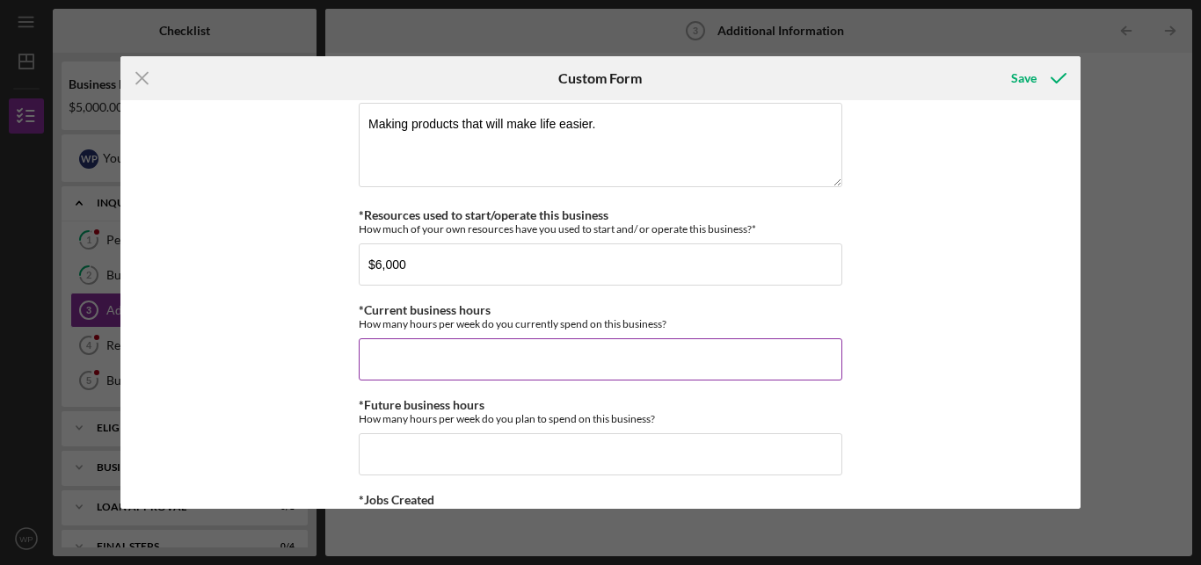
click at [599, 367] on input "*Current business hours" at bounding box center [600, 359] width 483 height 42
type input "5"
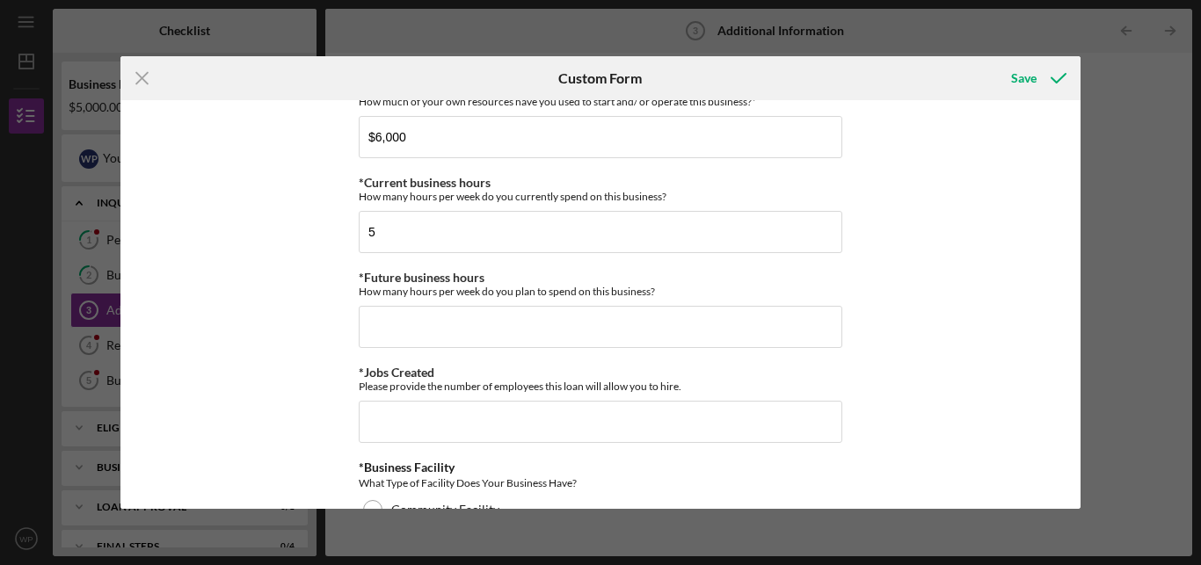
scroll to position [1390, 0]
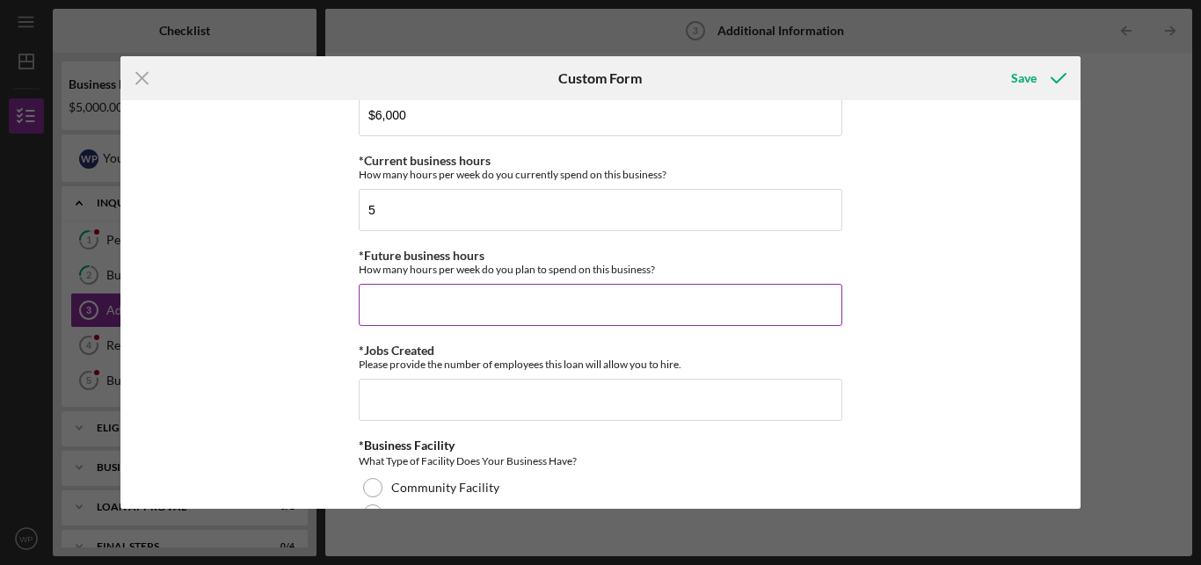
click at [732, 301] on input "*Future business hours" at bounding box center [600, 305] width 483 height 42
type input "10"
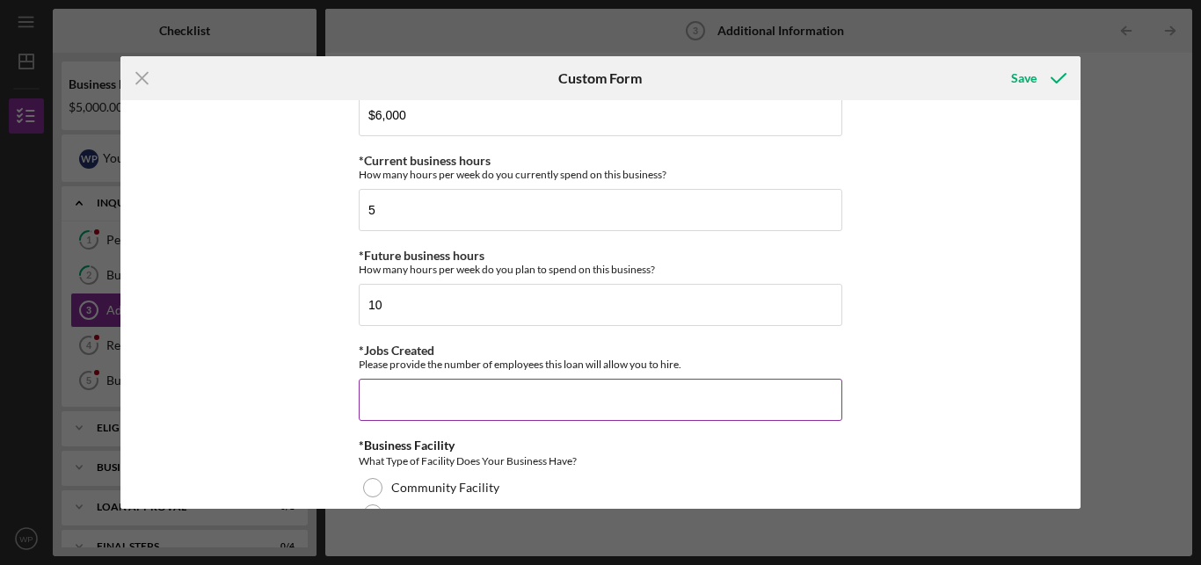
click at [605, 409] on input "*Jobs Created" at bounding box center [600, 400] width 483 height 42
type input "0"
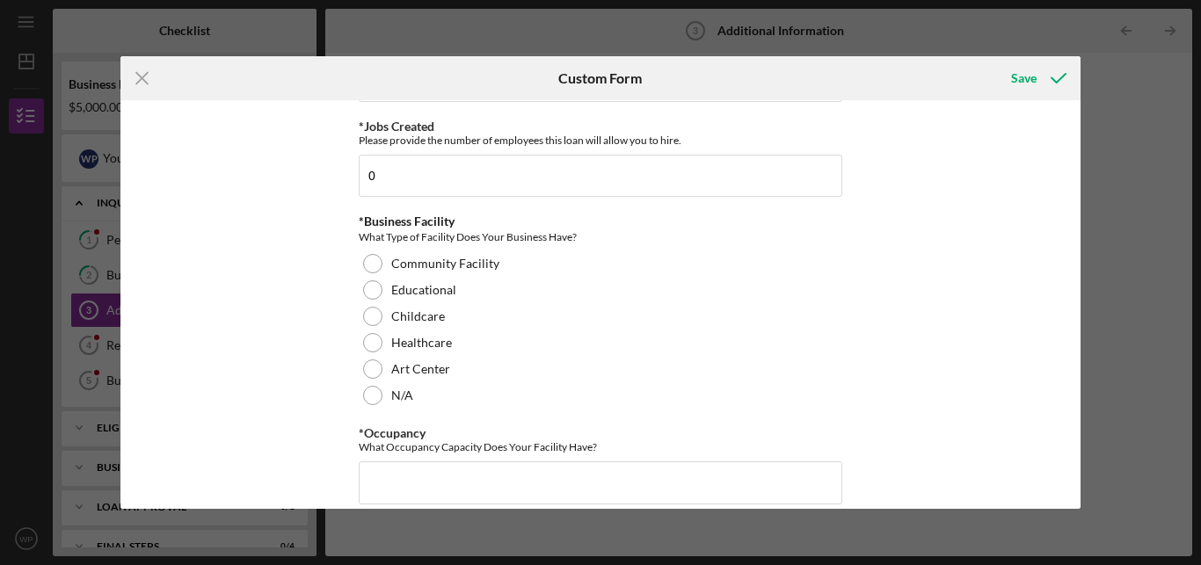
scroll to position [1659, 0]
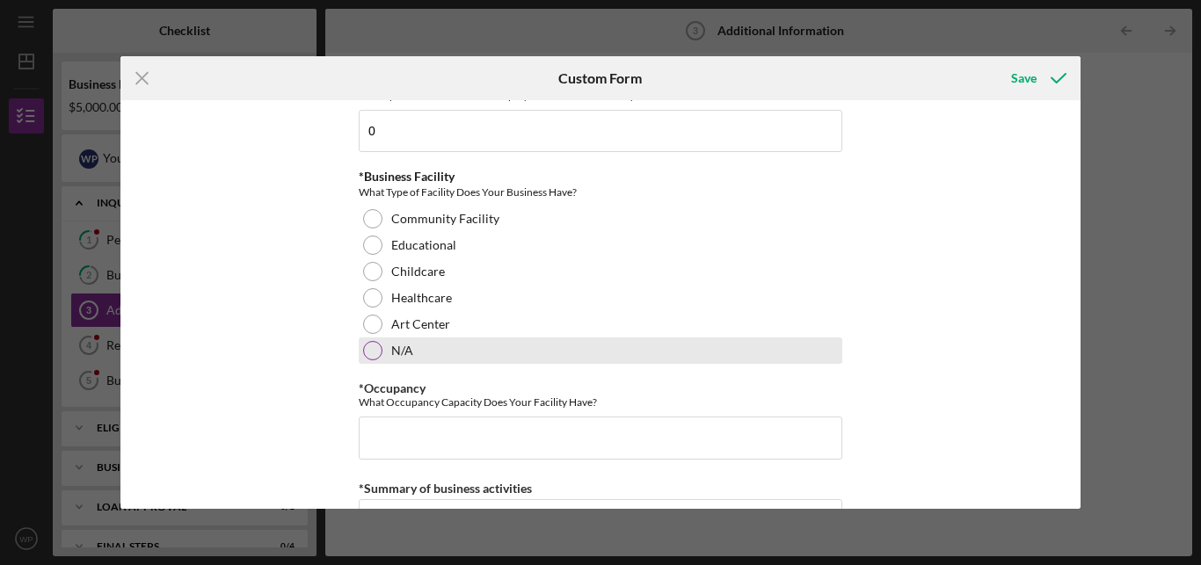
click at [373, 354] on div at bounding box center [372, 350] width 19 height 19
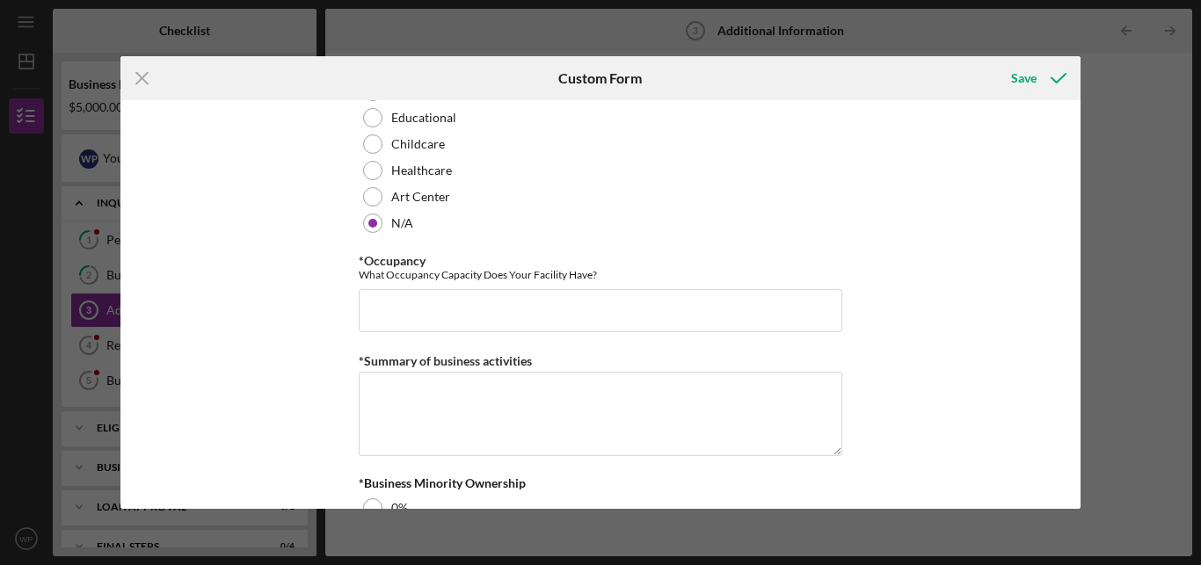
scroll to position [1768, 0]
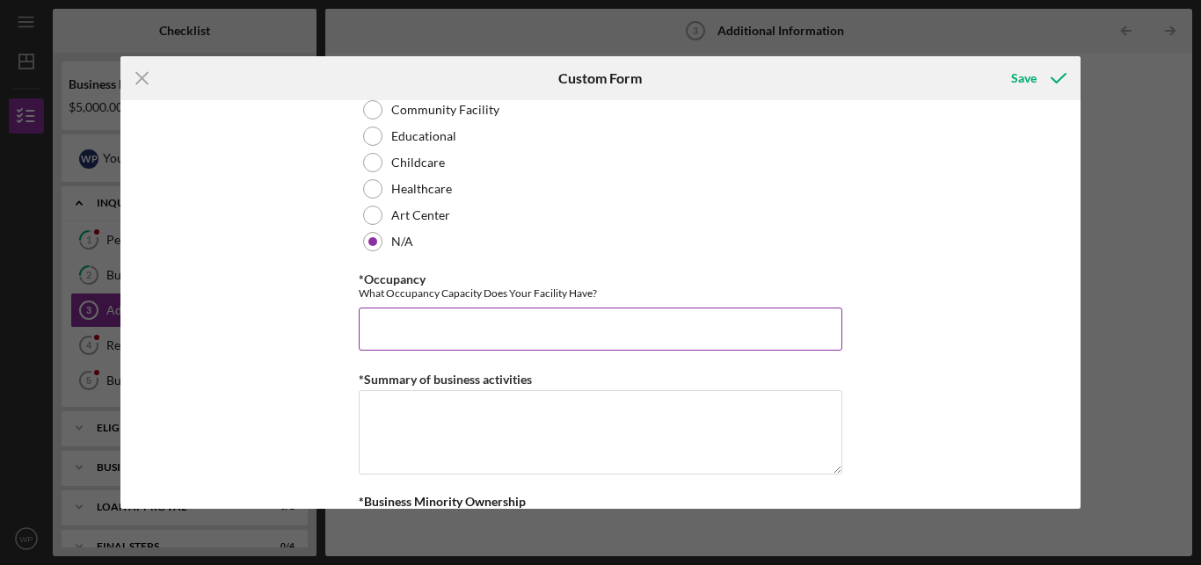
click at [792, 326] on input "*Occupancy" at bounding box center [600, 329] width 483 height 42
type input "1"
type input "4"
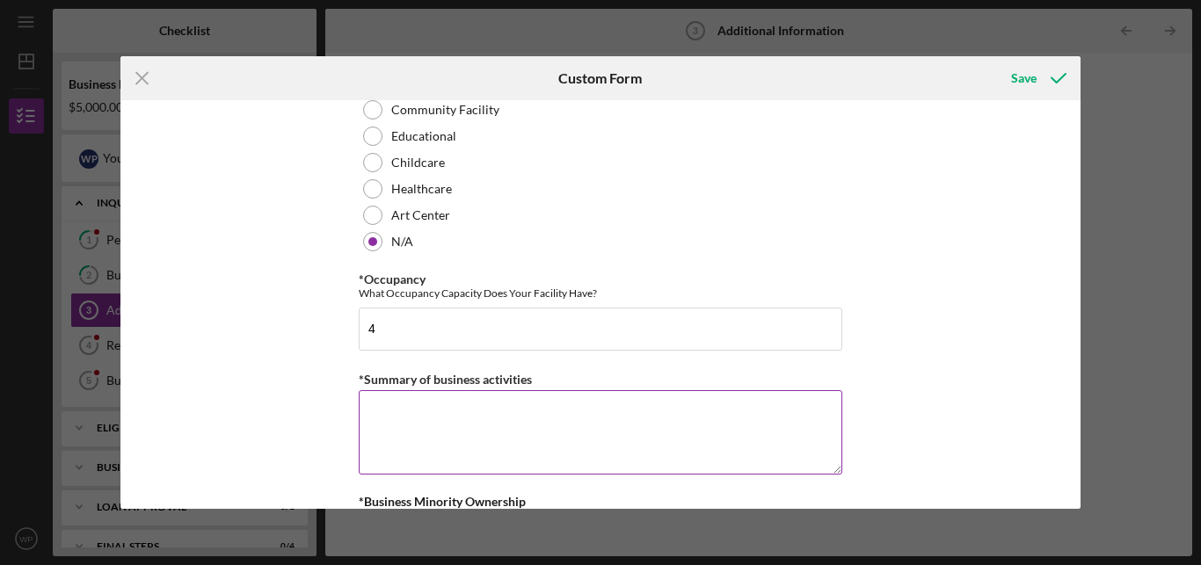
click at [689, 423] on textarea "*Summary of business activities" at bounding box center [600, 432] width 483 height 84
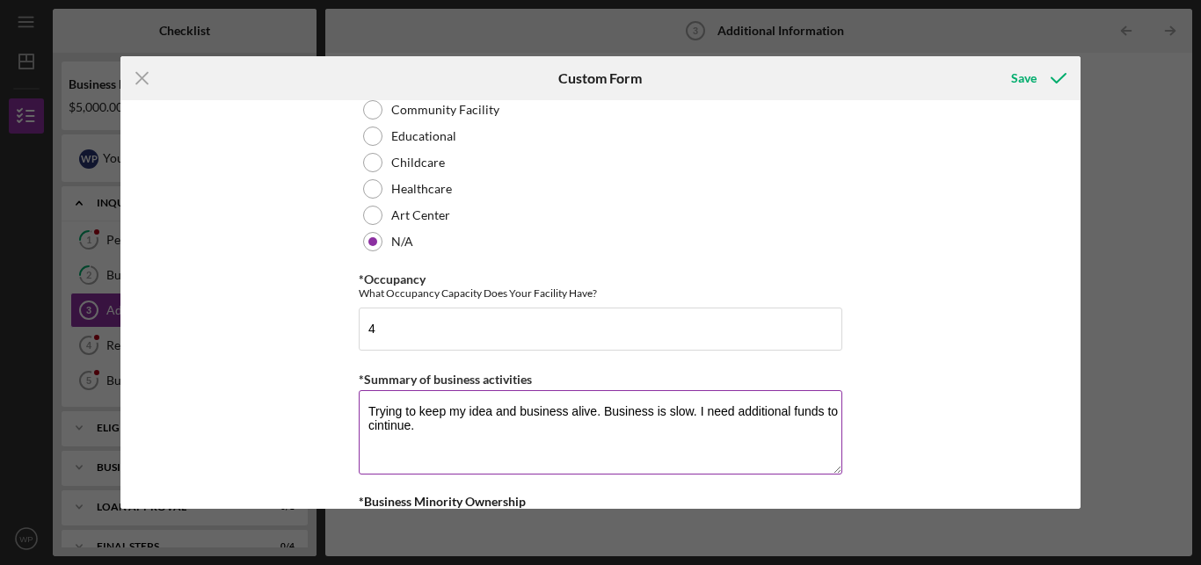
click at [367, 432] on textarea "Trying to keep my idea and business alive. Business is slow. I need additional …" at bounding box center [600, 432] width 483 height 84
type textarea "Trying to keep my idea and business alive. Business is slow. I need additional …"
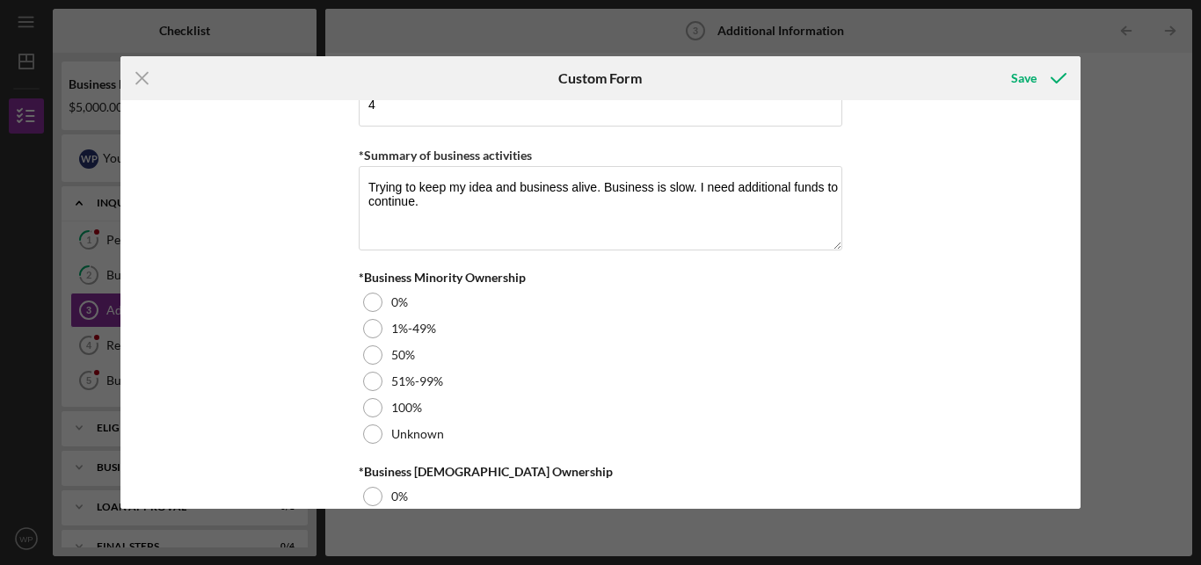
scroll to position [2051, 0]
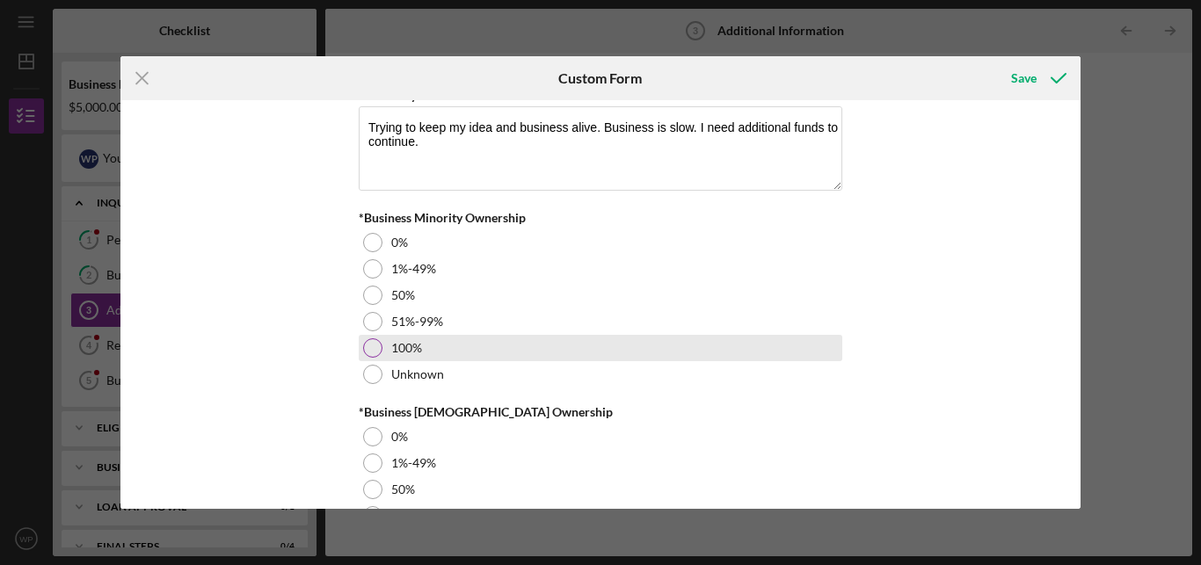
click at [372, 348] on div at bounding box center [372, 347] width 19 height 19
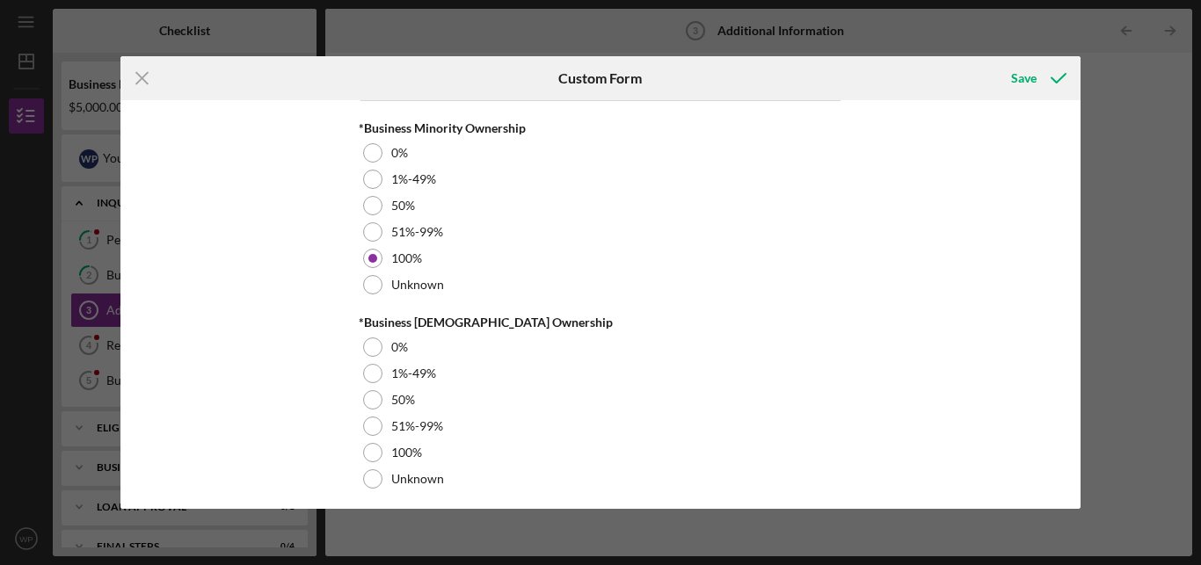
scroll to position [2152, 0]
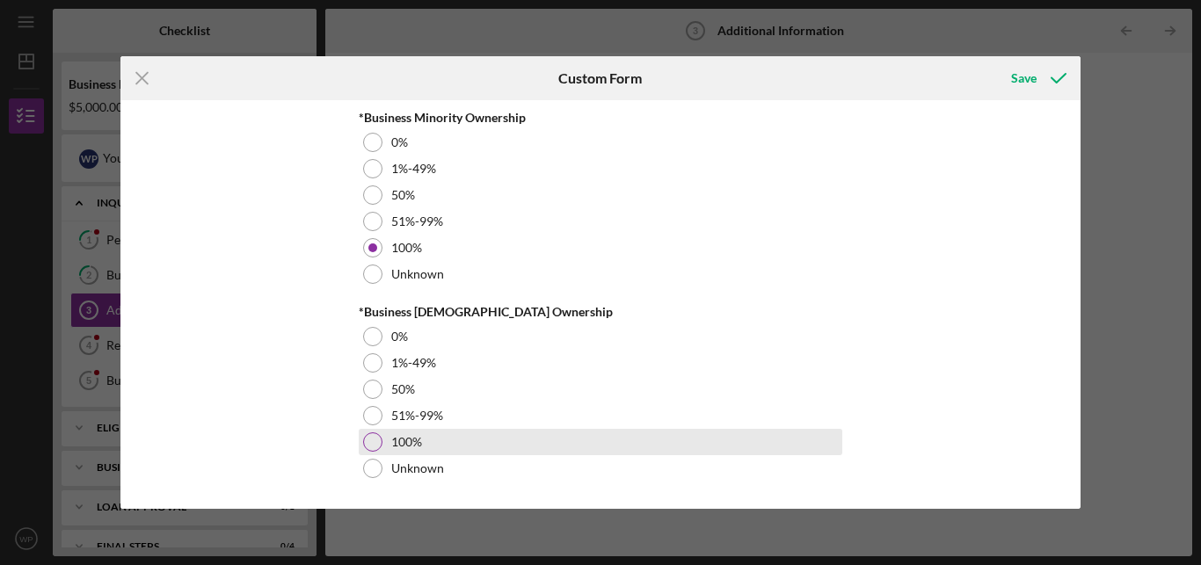
click at [369, 447] on div at bounding box center [372, 441] width 19 height 19
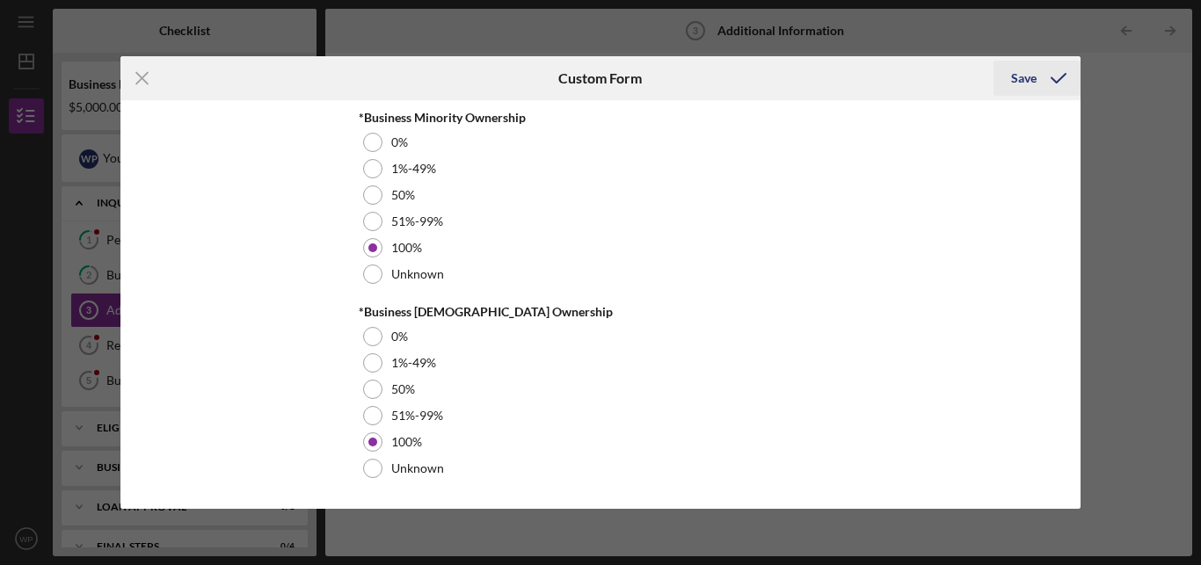
click at [1027, 71] on div "Save" at bounding box center [1023, 78] width 25 height 35
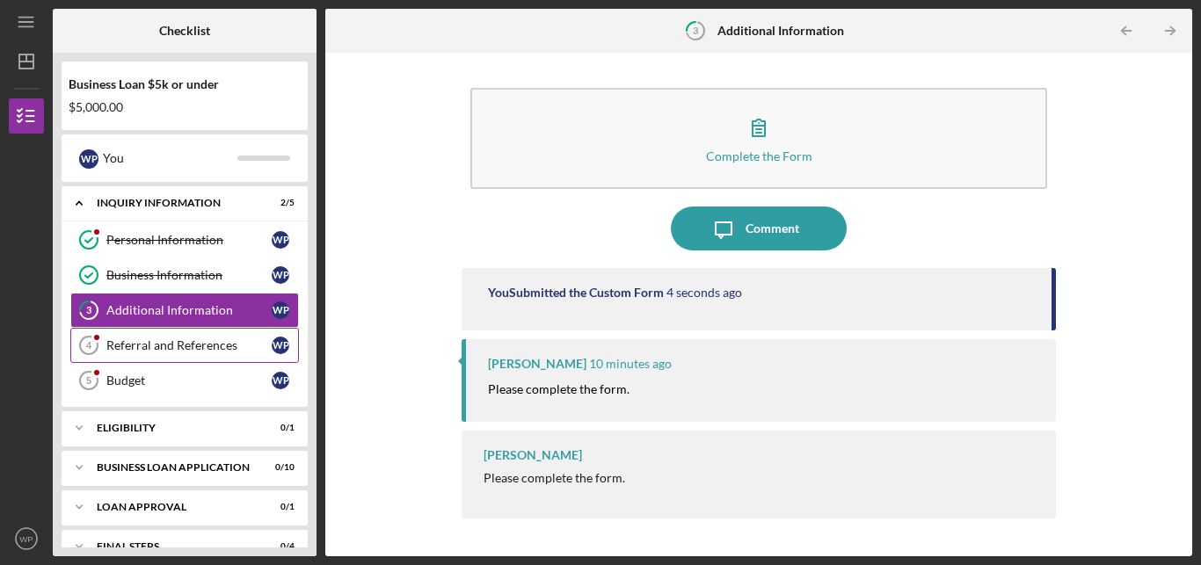
click at [194, 352] on div "Referral and References" at bounding box center [188, 345] width 165 height 14
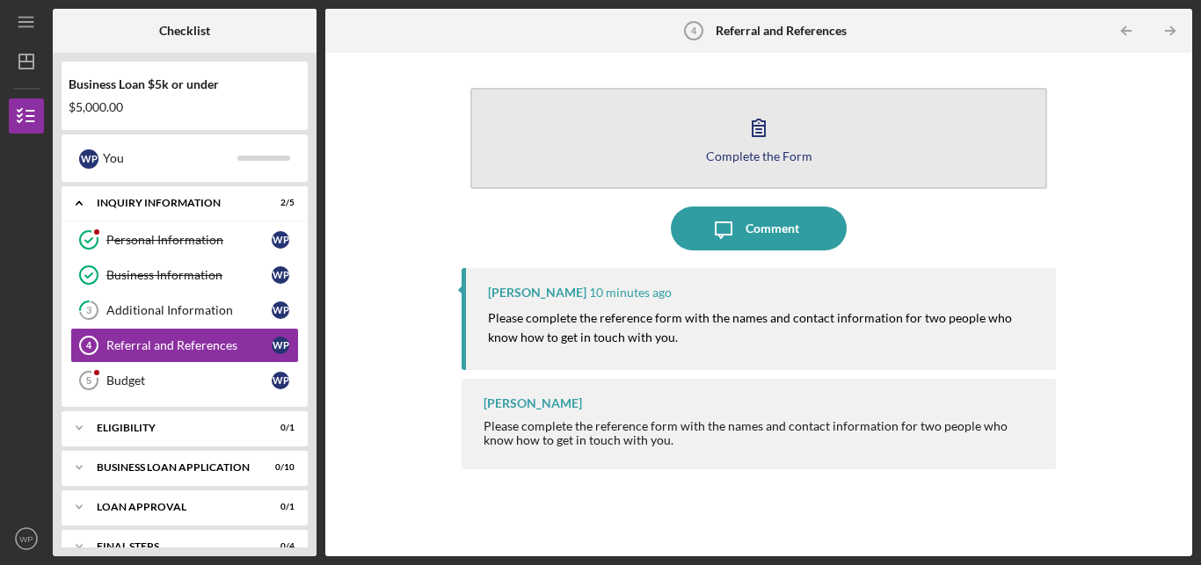
click at [783, 140] on button "Complete the Form Form" at bounding box center [758, 138] width 577 height 101
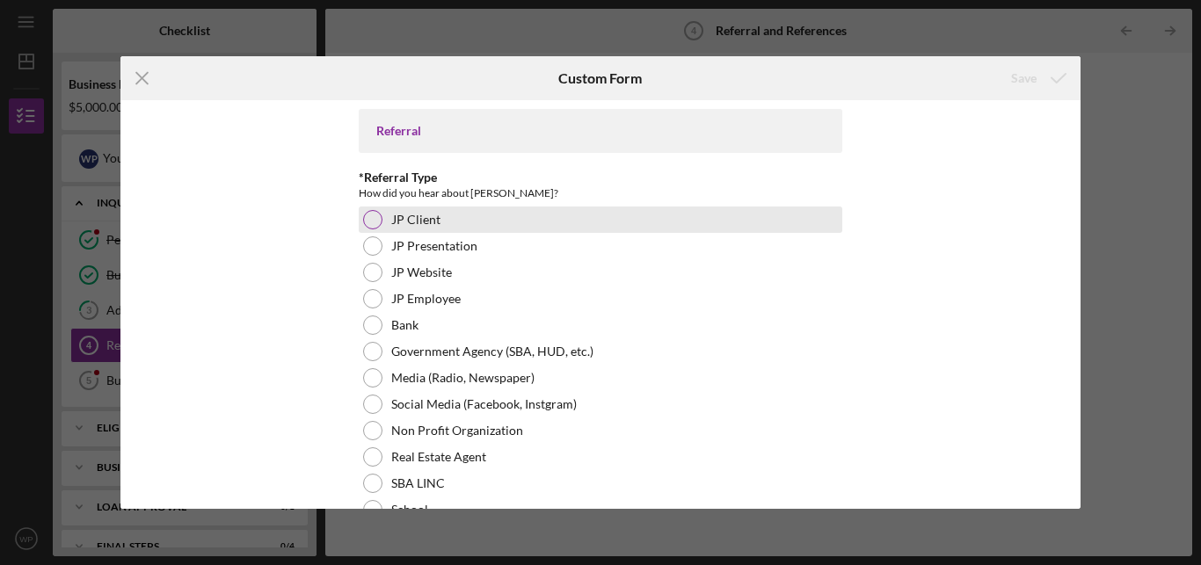
click at [363, 219] on div at bounding box center [372, 219] width 19 height 19
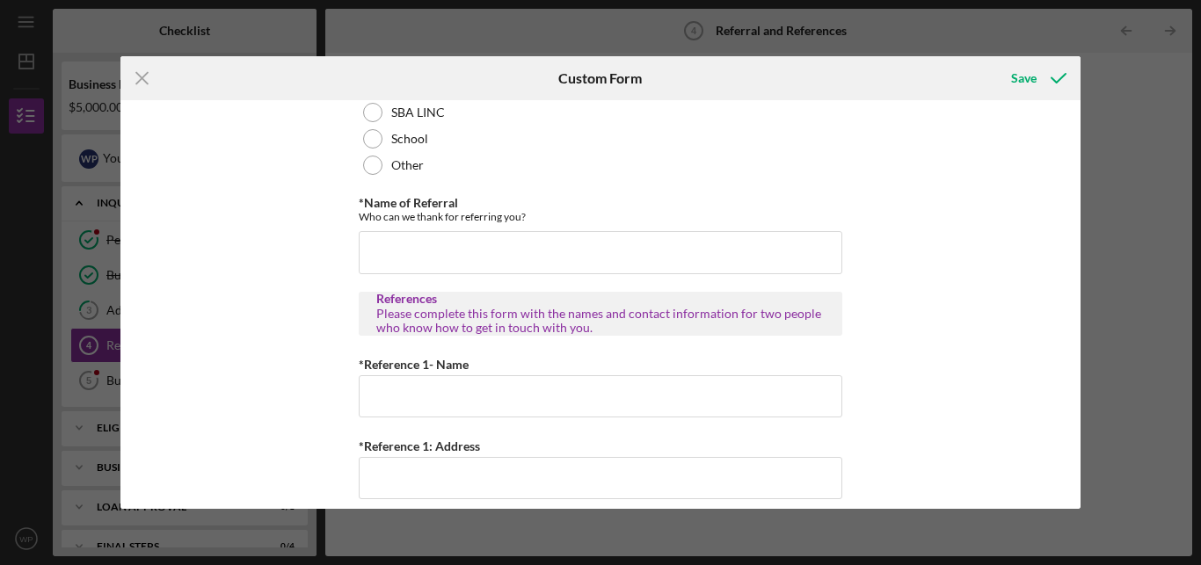
scroll to position [374, 0]
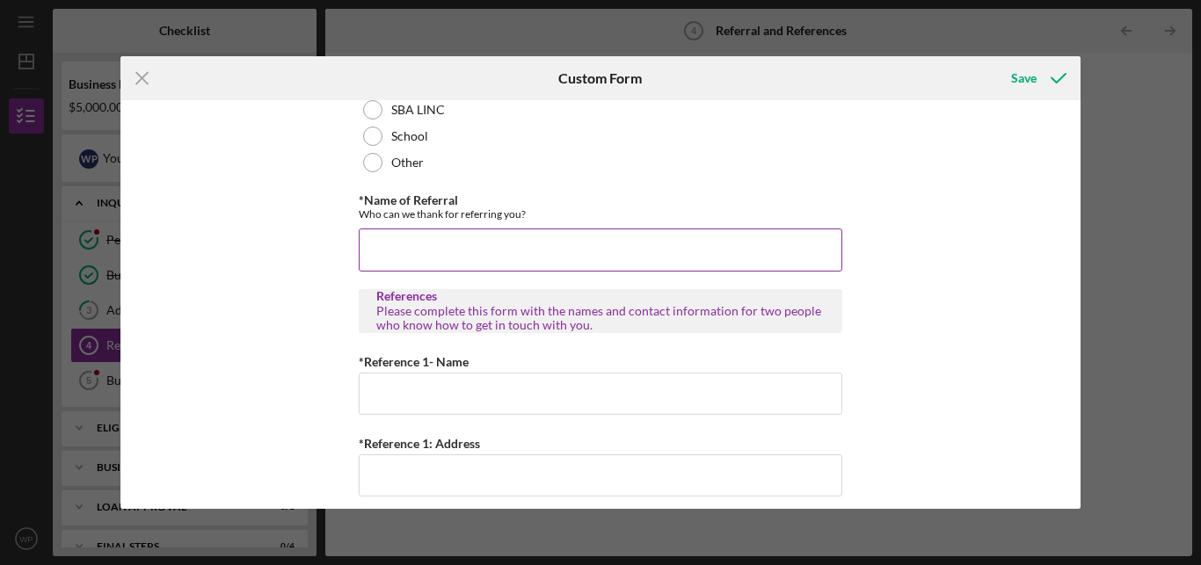
click at [635, 246] on input "*Name of Referral" at bounding box center [600, 250] width 483 height 42
click at [410, 261] on input "[PERSON_NAME]" at bounding box center [600, 250] width 483 height 42
type input "[PERSON_NAME]"
click at [987, 476] on div "Referral *Referral Type How did you hear about [PERSON_NAME]? JP Client JP Pres…" at bounding box center [600, 304] width 961 height 408
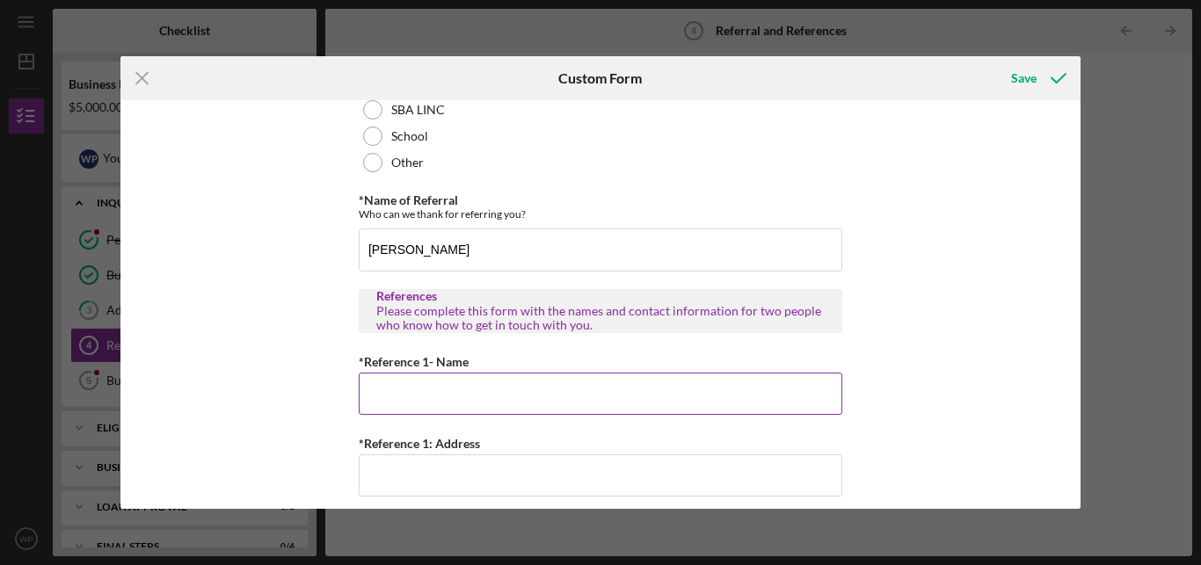
click at [618, 386] on input "*Reference 1- Name" at bounding box center [600, 394] width 483 height 42
type input "[PERSON_NAME]"
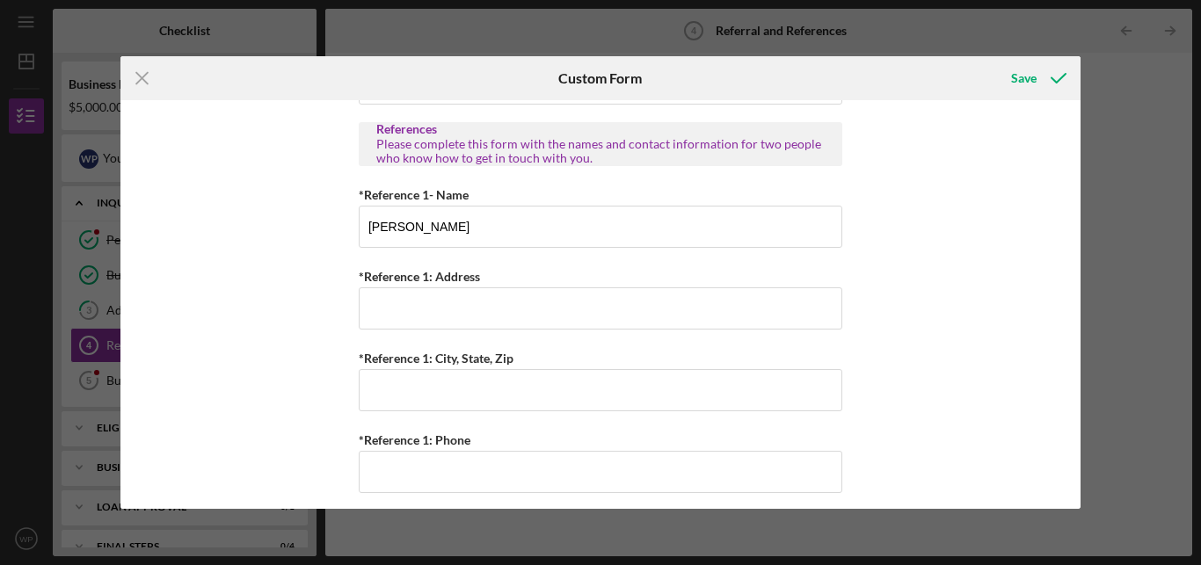
scroll to position [553, 0]
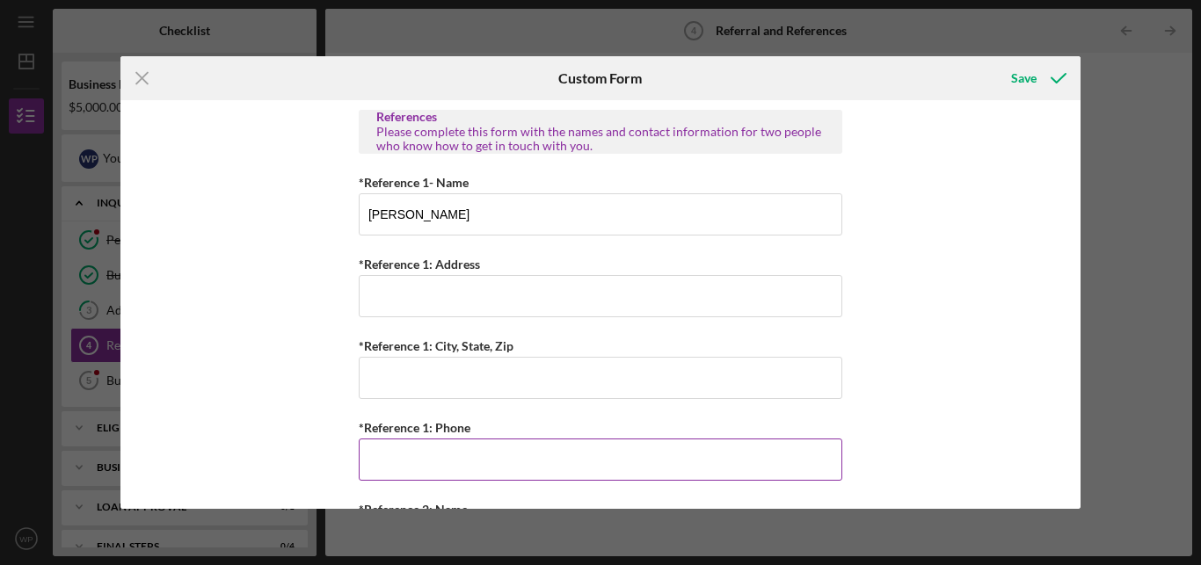
click at [642, 474] on input "*Reference 1: Phone" at bounding box center [600, 460] width 483 height 42
type input "[PHONE_NUMBER]"
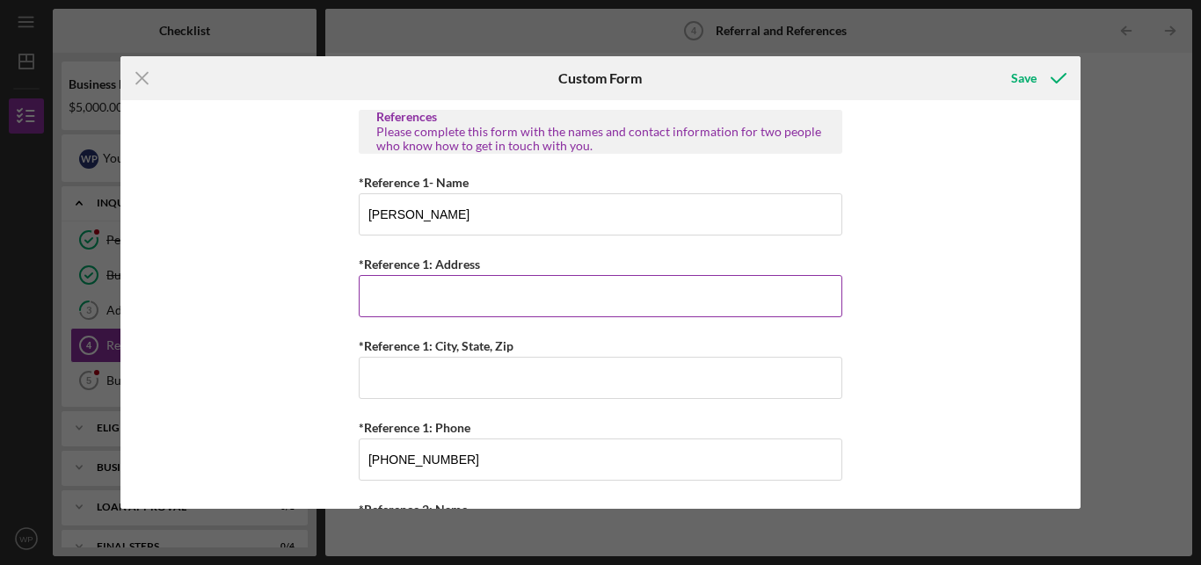
click at [527, 296] on input "*Reference 1: Address" at bounding box center [600, 296] width 483 height 42
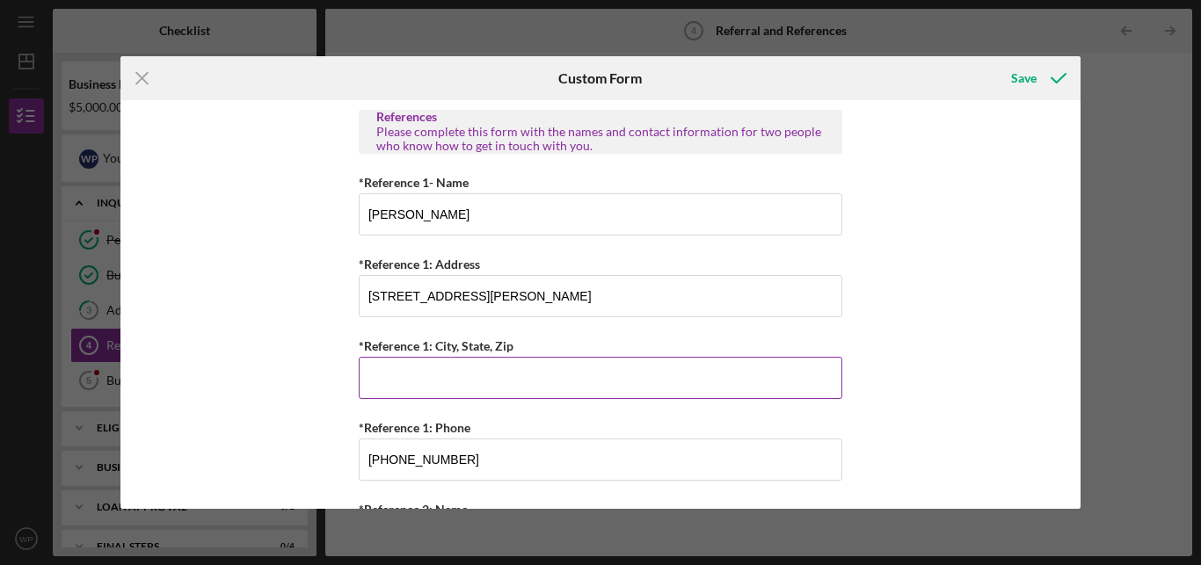
click at [465, 380] on input "*Reference 1: City, State, Zip" at bounding box center [600, 378] width 483 height 42
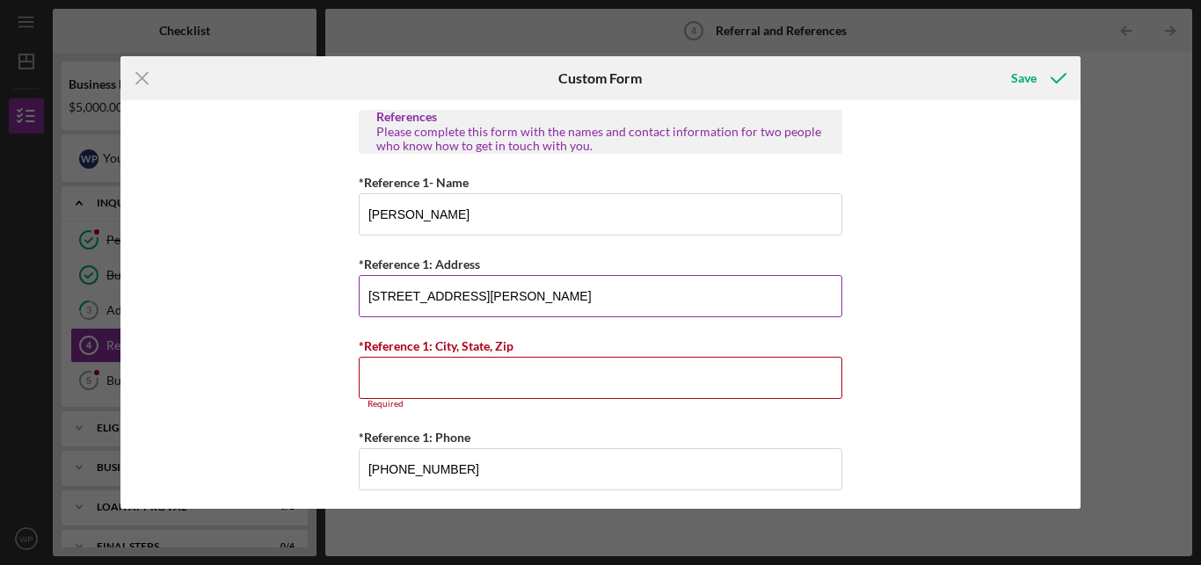
drag, startPoint x: 587, startPoint y: 296, endPoint x: 474, endPoint y: 303, distance: 113.6
click at [474, 303] on input "[STREET_ADDRESS][PERSON_NAME]" at bounding box center [600, 296] width 483 height 42
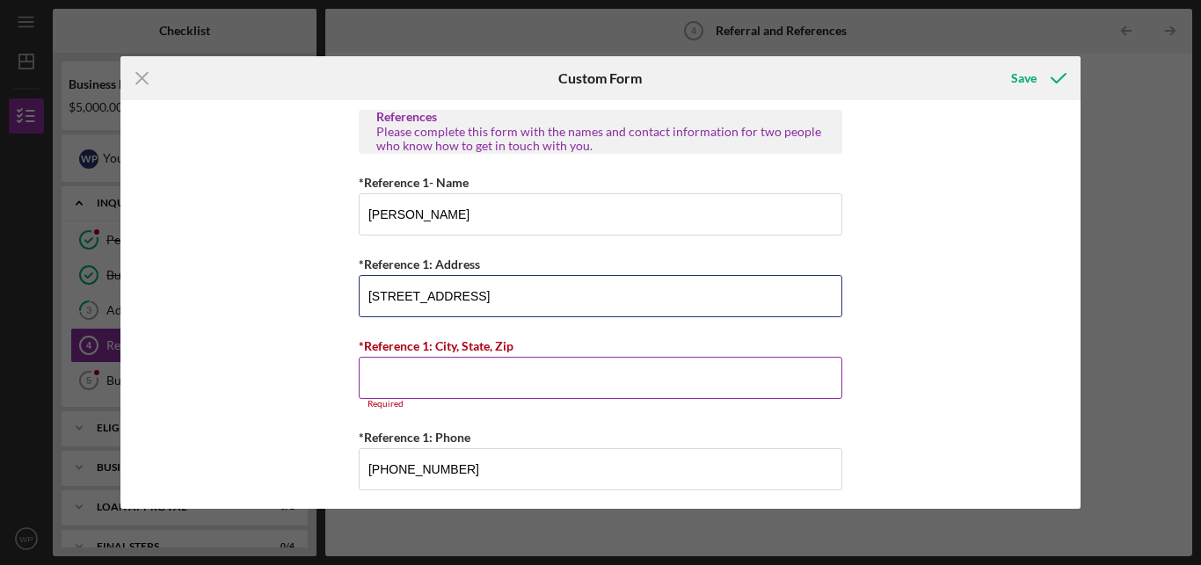
type input "[STREET_ADDRESS]"
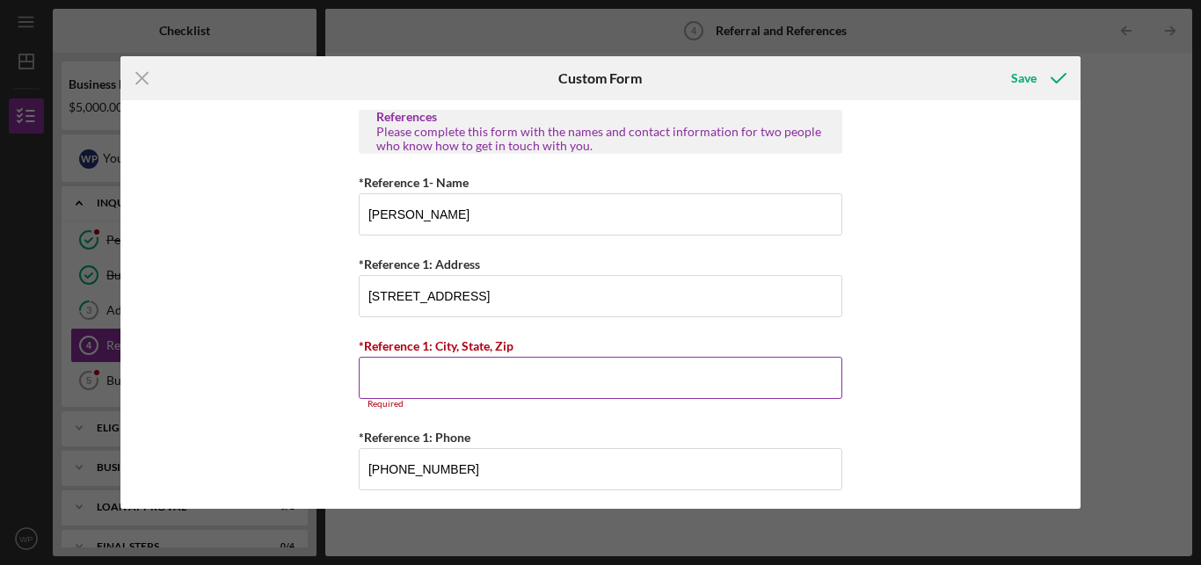
click at [384, 387] on input "*Reference 1: City, State, Zip" at bounding box center [600, 378] width 483 height 42
paste input "[GEOGRAPHIC_DATA][PERSON_NAME]"
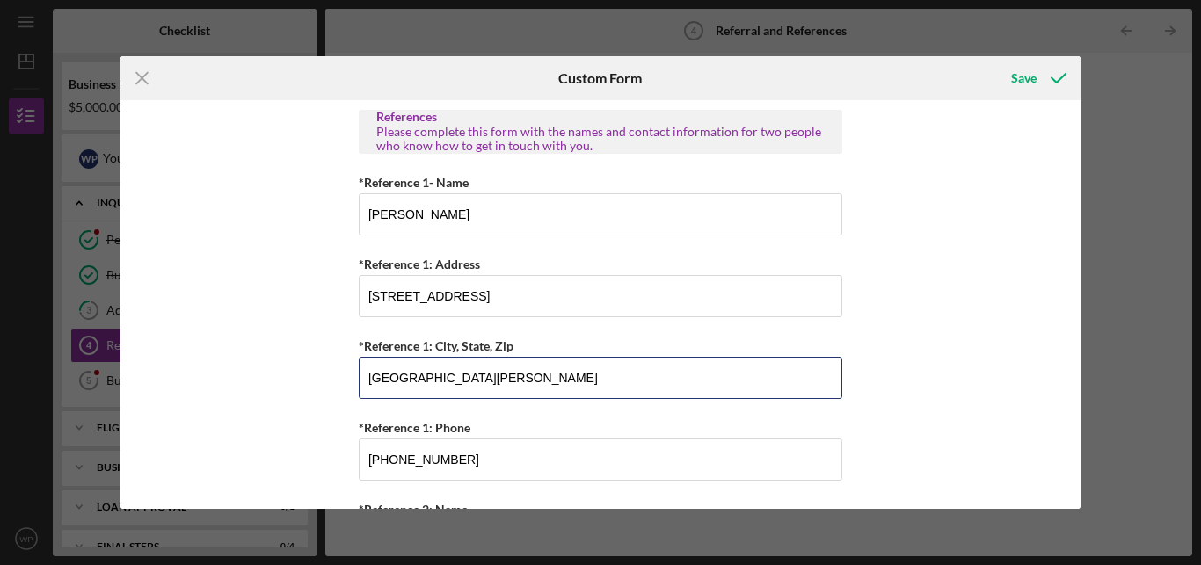
type input "[GEOGRAPHIC_DATA][PERSON_NAME]"
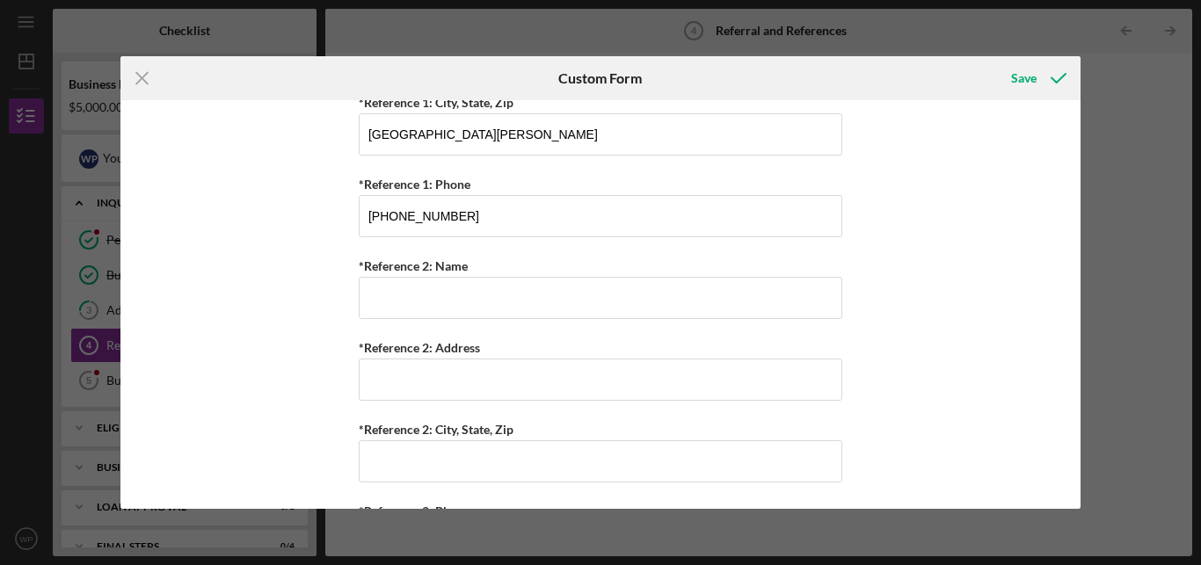
scroll to position [737, 0]
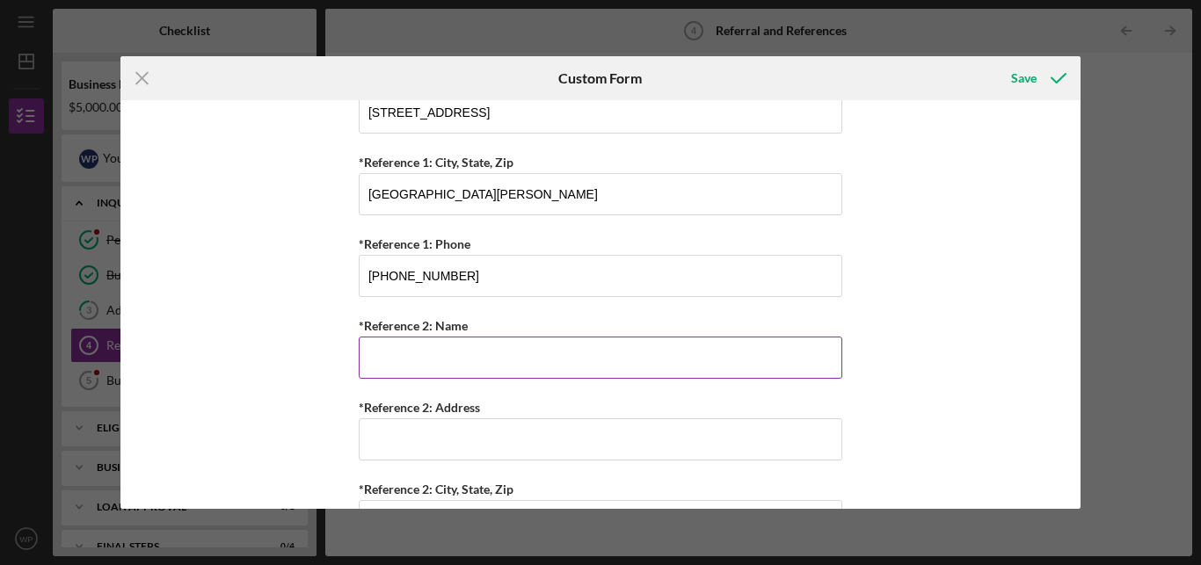
click at [573, 367] on input "*Reference 2: Name" at bounding box center [600, 358] width 483 height 42
click at [1084, 359] on div "Icon/Menu Close Custom Form Save Referral *Referral Type How did you hear about…" at bounding box center [600, 282] width 1201 height 565
click at [687, 352] on input "*Reference 2: Name" at bounding box center [600, 358] width 483 height 42
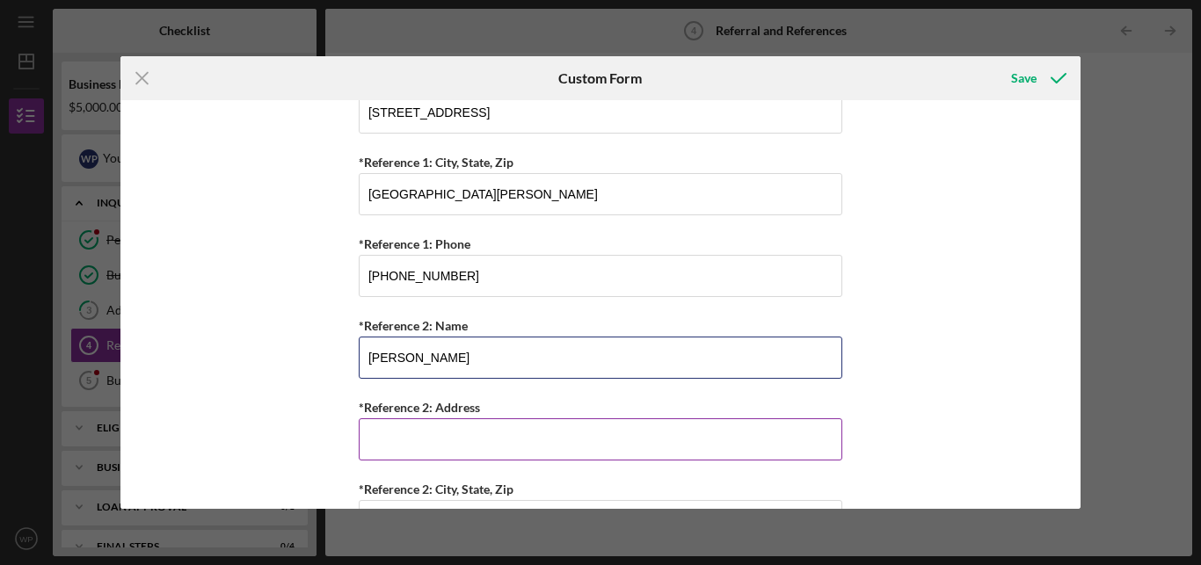
type input "[PERSON_NAME]"
click at [622, 455] on input "*Reference 2: Address" at bounding box center [600, 439] width 483 height 42
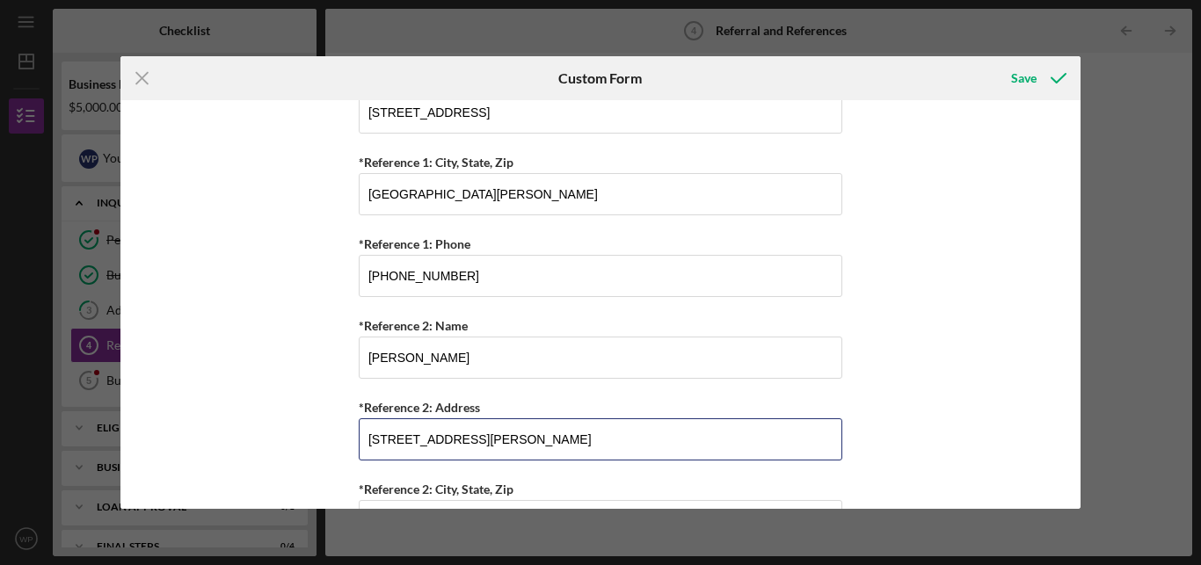
type input "[STREET_ADDRESS][PERSON_NAME]"
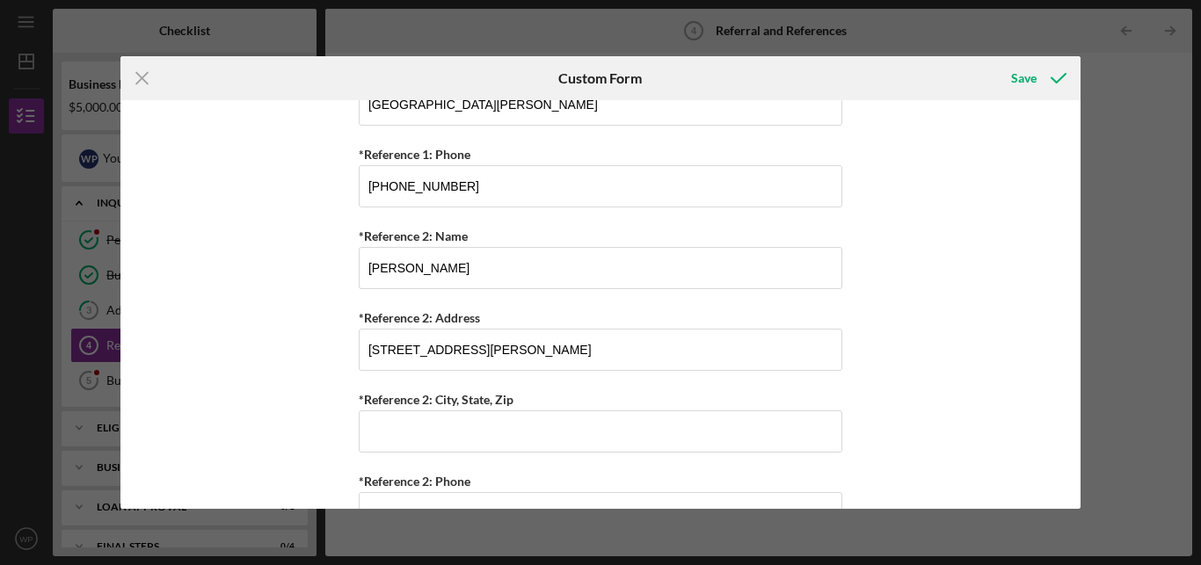
scroll to position [871, 0]
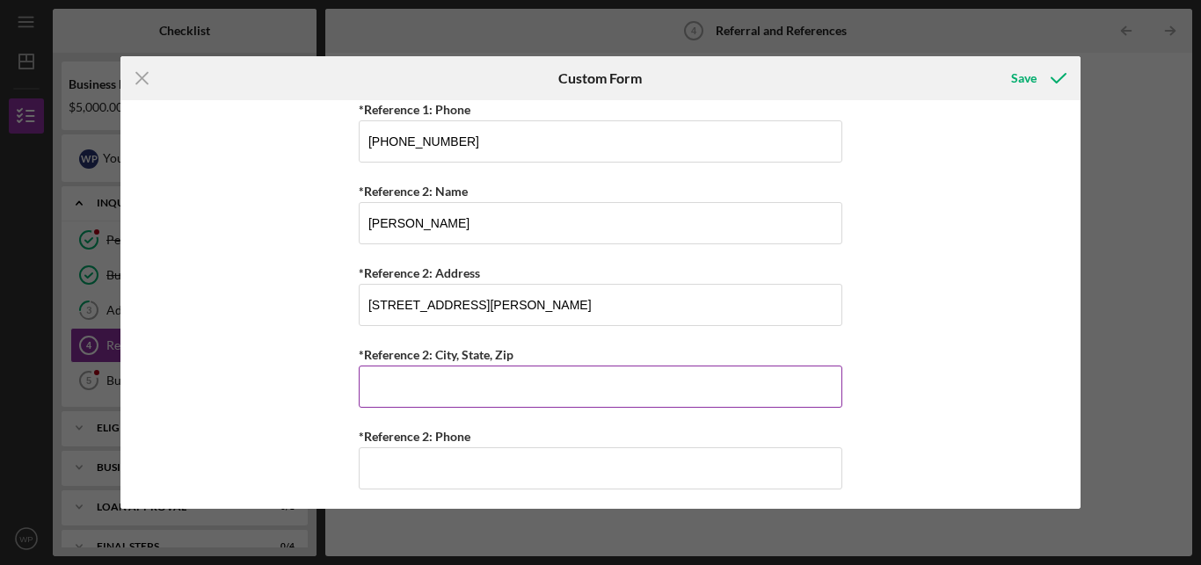
click at [760, 404] on input "*Reference 2: City, State, Zip" at bounding box center [600, 387] width 483 height 42
type input "l"
type input "[GEOGRAPHIC_DATA][PERSON_NAME]"
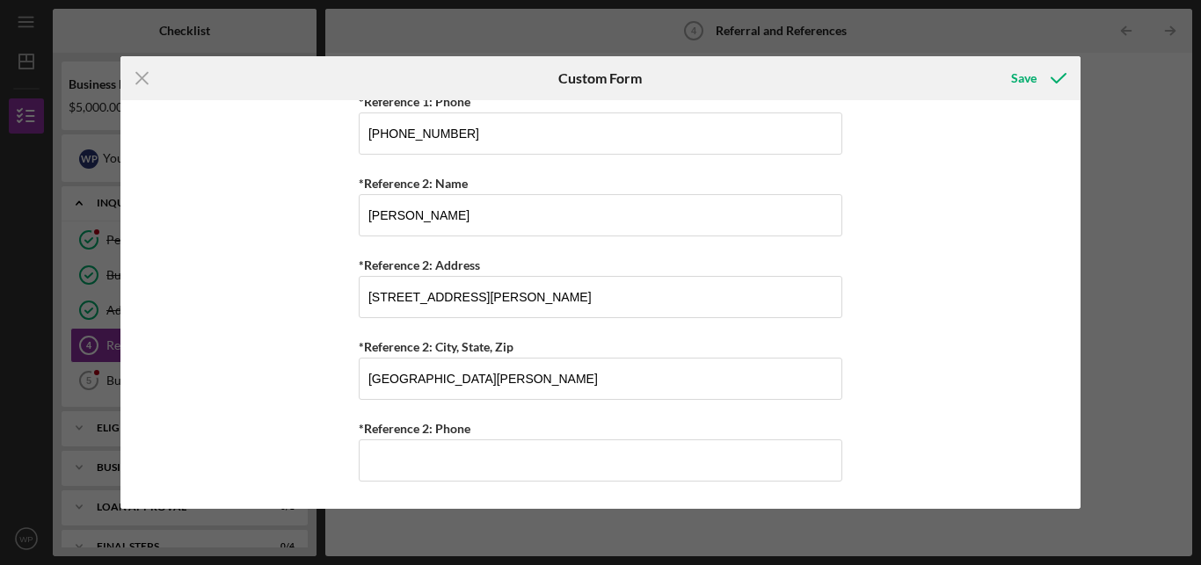
scroll to position [886, 0]
click at [737, 462] on input "*Reference 2: Phone" at bounding box center [600, 460] width 483 height 42
type input "[PHONE_NUMBER]"
click at [1023, 86] on div "Save" at bounding box center [1023, 78] width 25 height 35
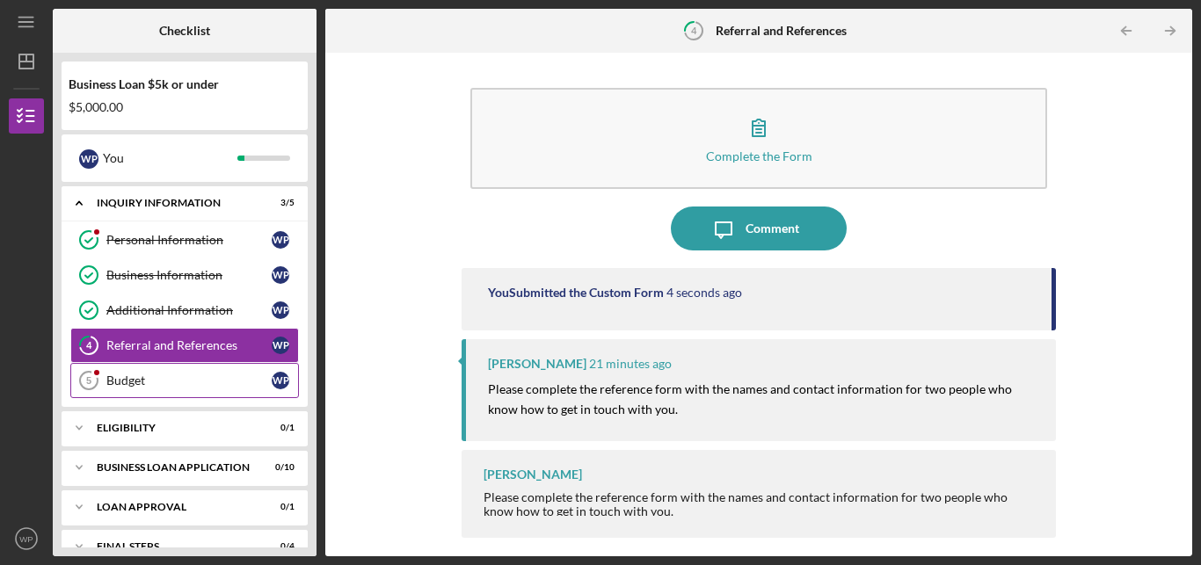
click at [171, 383] on div "Budget" at bounding box center [188, 381] width 165 height 14
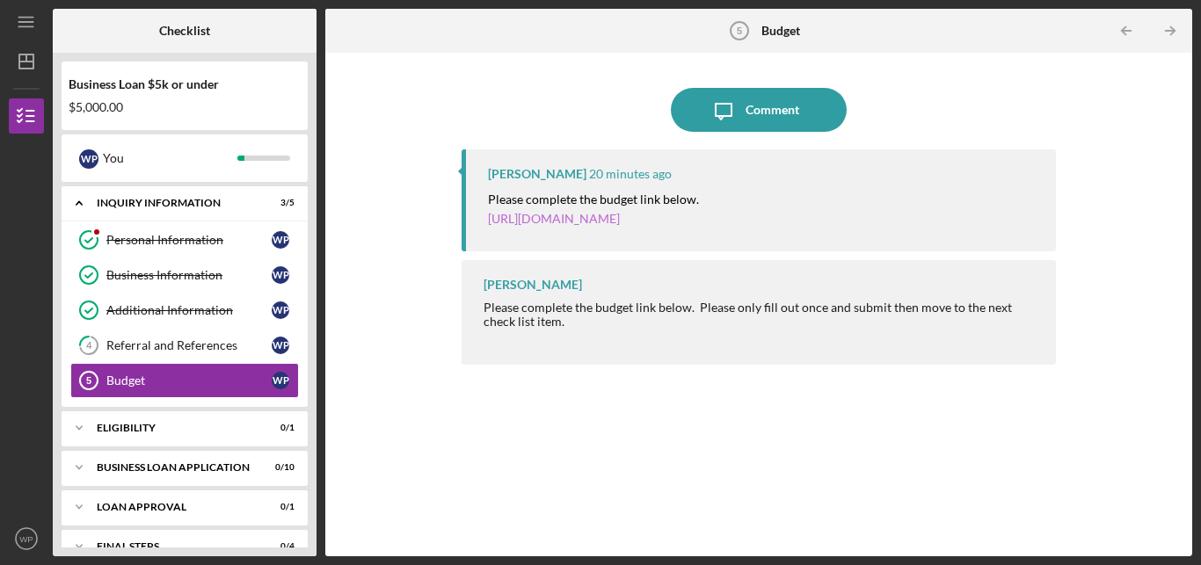
click at [620, 221] on link "[URL][DOMAIN_NAME]" at bounding box center [554, 218] width 132 height 15
